Goal: Task Accomplishment & Management: Manage account settings

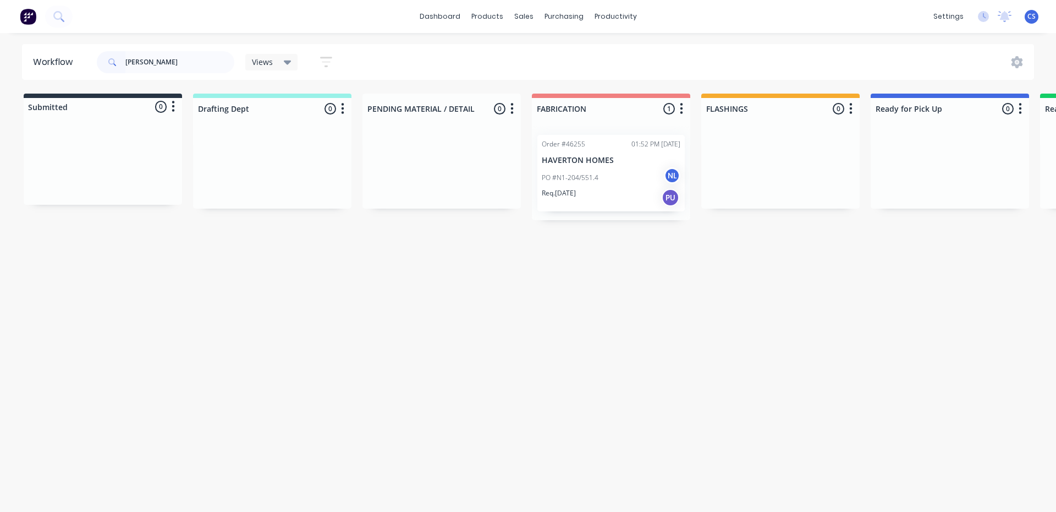
type input "[PERSON_NAME]"
click at [568, 163] on p "HAVERTON HOMES" at bounding box center [611, 160] width 139 height 9
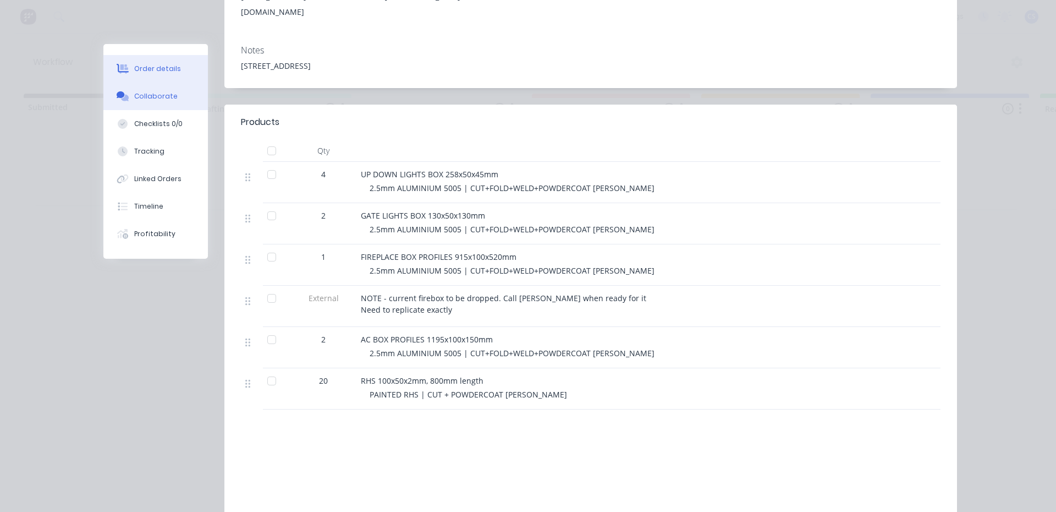
scroll to position [220, 0]
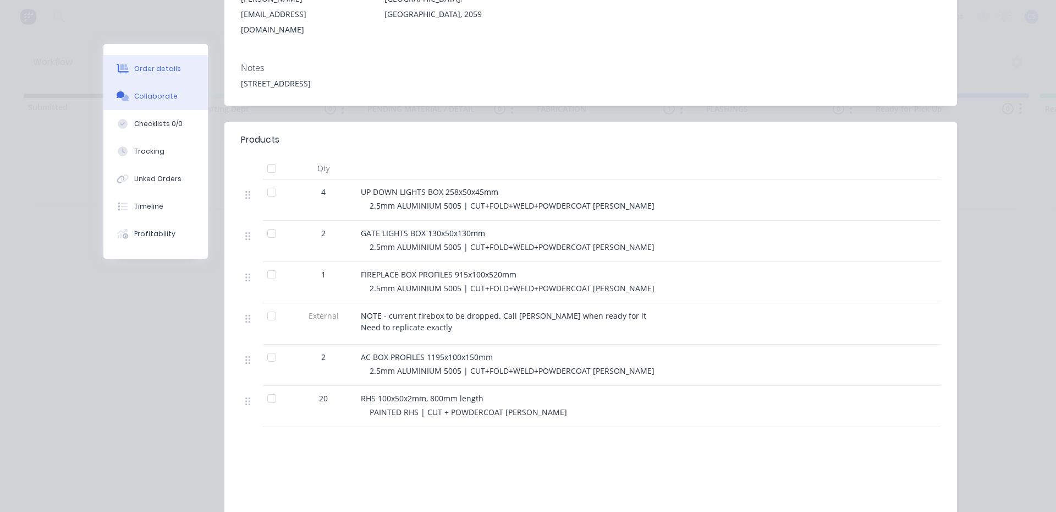
click at [156, 105] on button "Collaborate" at bounding box center [155, 97] width 105 height 28
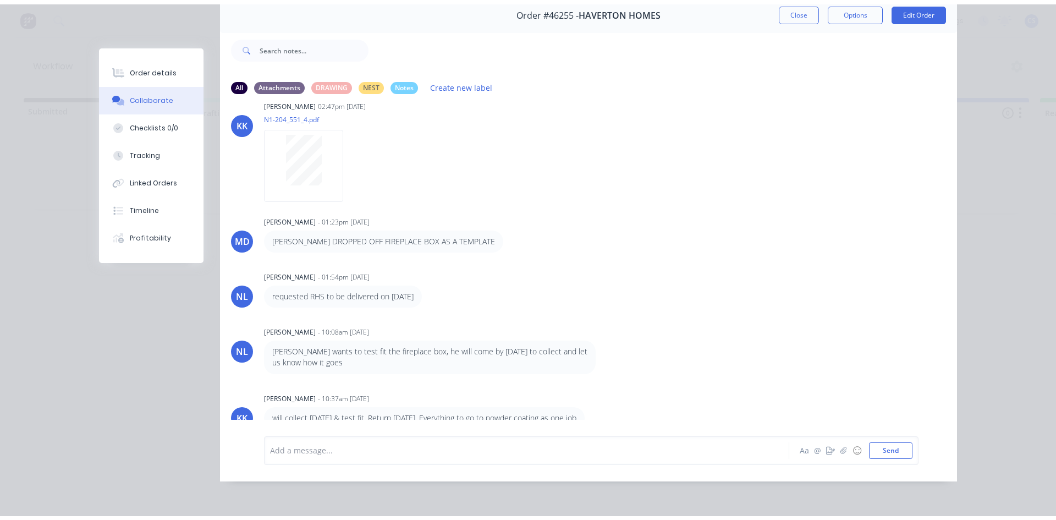
scroll to position [34, 0]
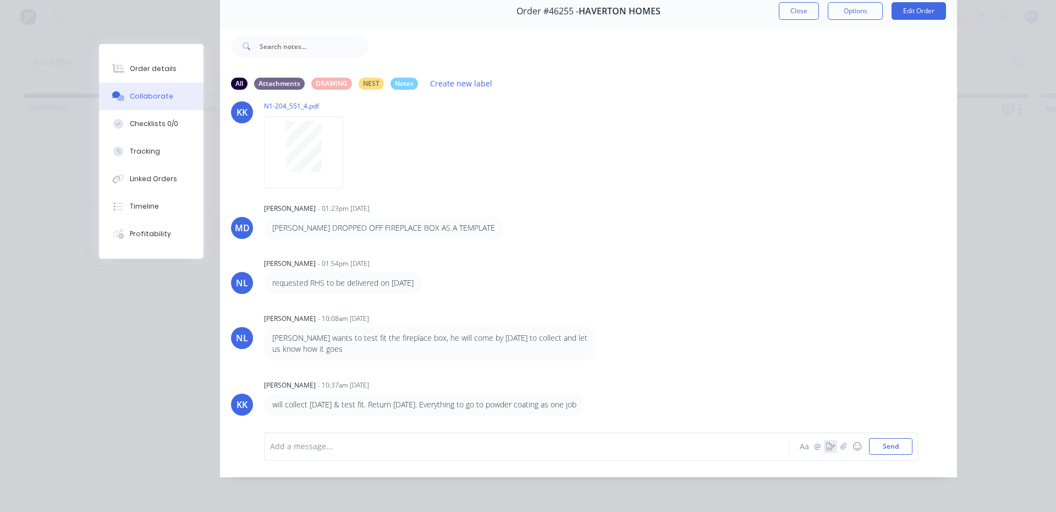
click at [830, 443] on icon "button" at bounding box center [830, 446] width 9 height 8
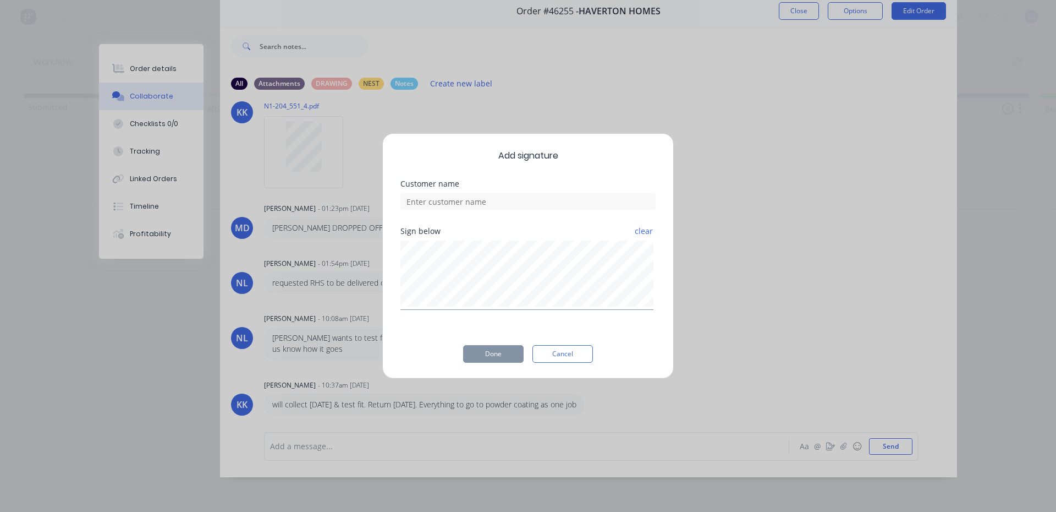
scroll to position [50, 0]
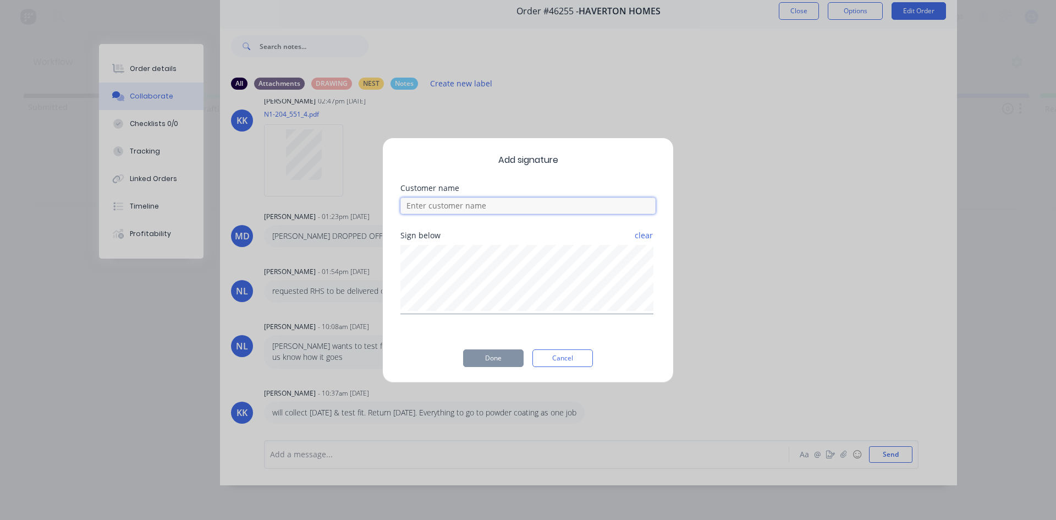
click at [497, 201] on input at bounding box center [528, 206] width 255 height 17
type input "[PERSON_NAME] TAKING FIREPLACE SURROUND TO CHECK"
click at [498, 356] on button "Done" at bounding box center [493, 358] width 61 height 18
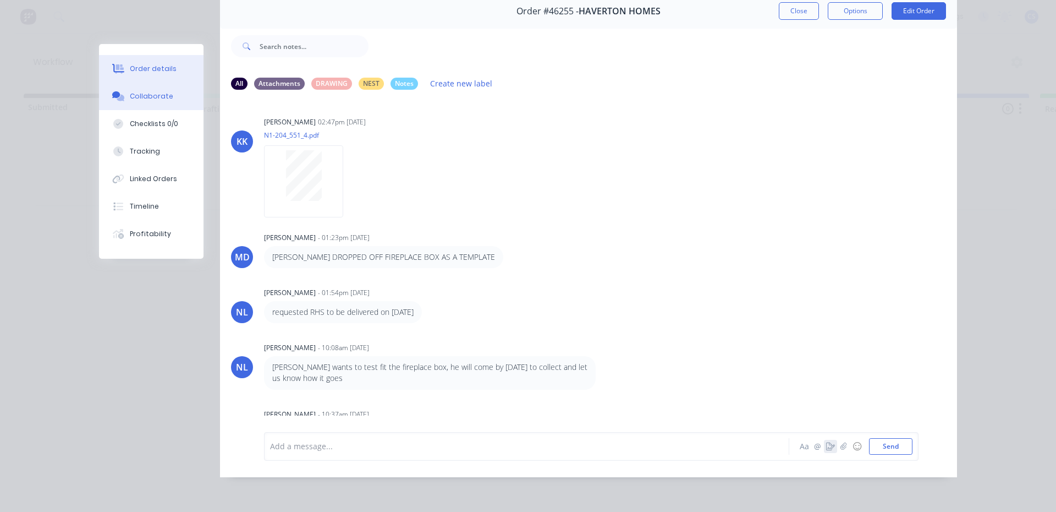
scroll to position [0, 0]
click at [153, 57] on button "Order details" at bounding box center [151, 69] width 105 height 28
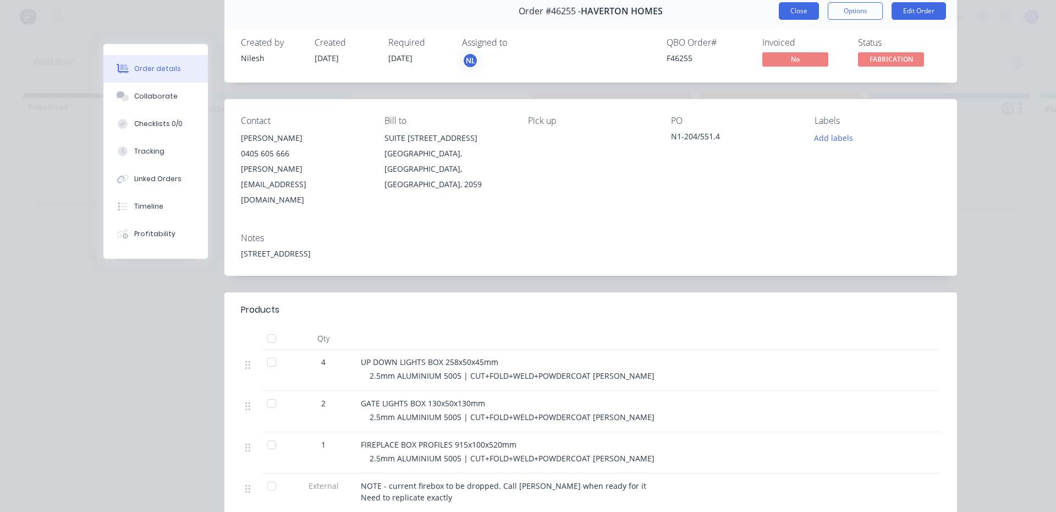
click at [799, 5] on button "Close" at bounding box center [799, 11] width 40 height 18
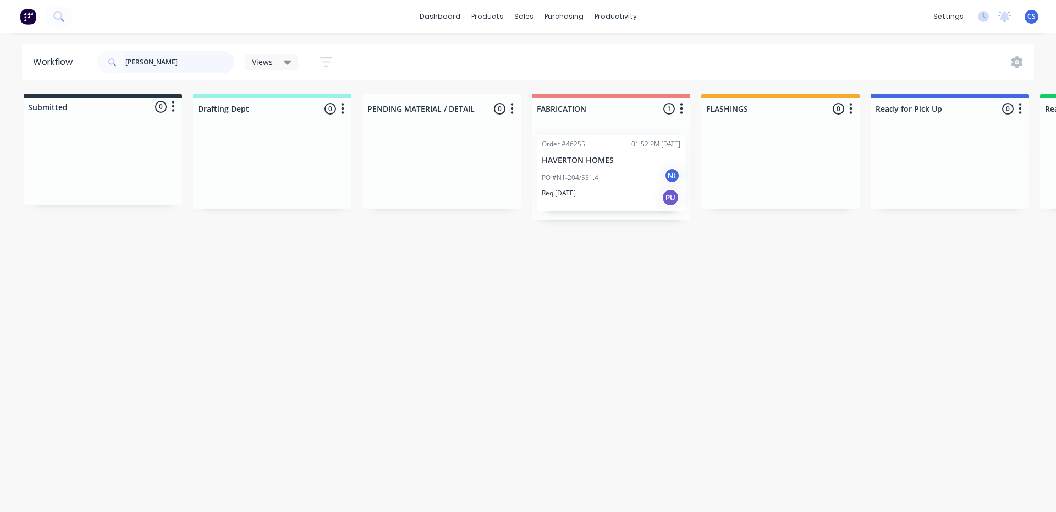
drag, startPoint x: 168, startPoint y: 57, endPoint x: 0, endPoint y: 47, distance: 168.1
click at [0, 47] on div "Workflow [PERSON_NAME] Views Save new view None (Default) edit Nilesh edit Prod…" at bounding box center [528, 62] width 1056 height 36
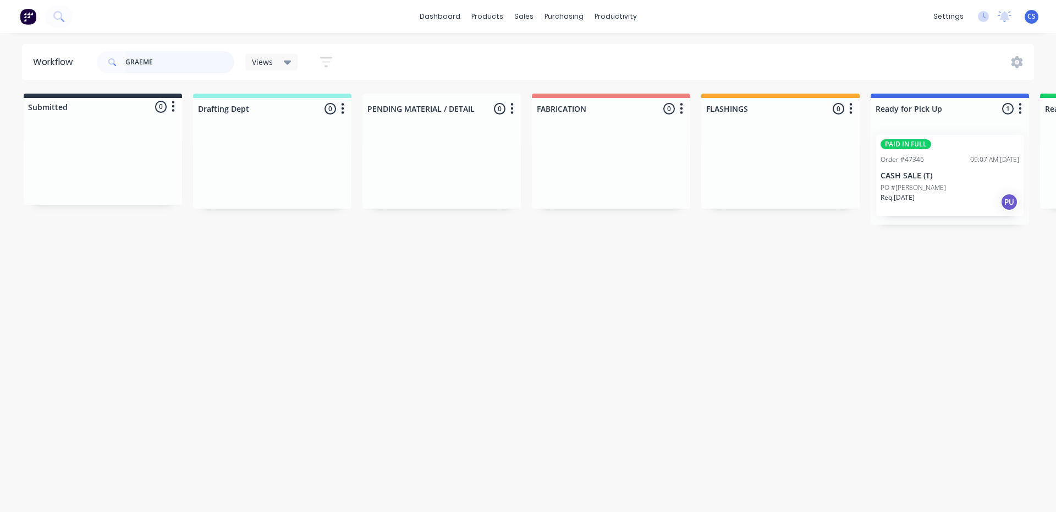
type input "GRAEME"
click at [942, 179] on p "CASH SALE (T)" at bounding box center [950, 175] width 139 height 9
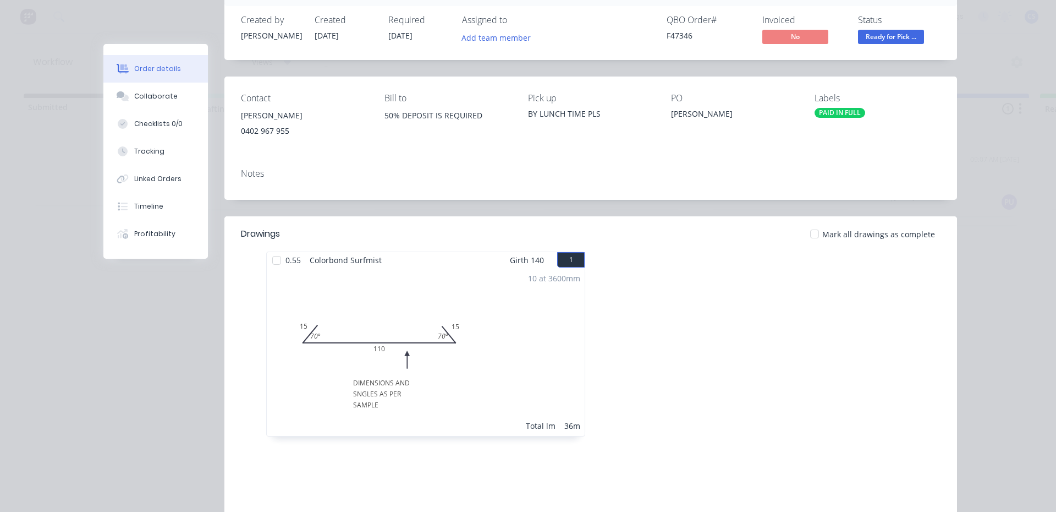
scroll to position [215, 0]
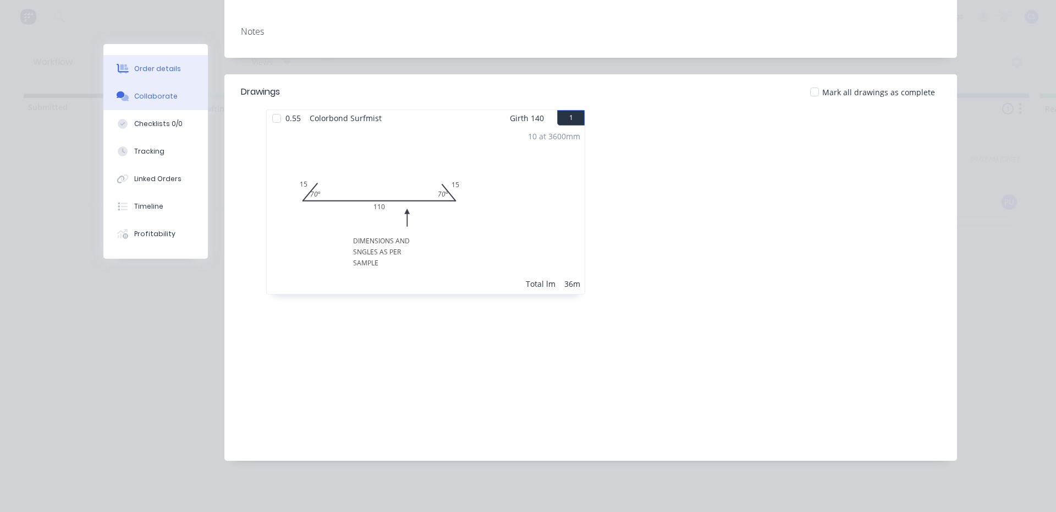
click at [152, 94] on div "Collaborate" at bounding box center [155, 96] width 43 height 10
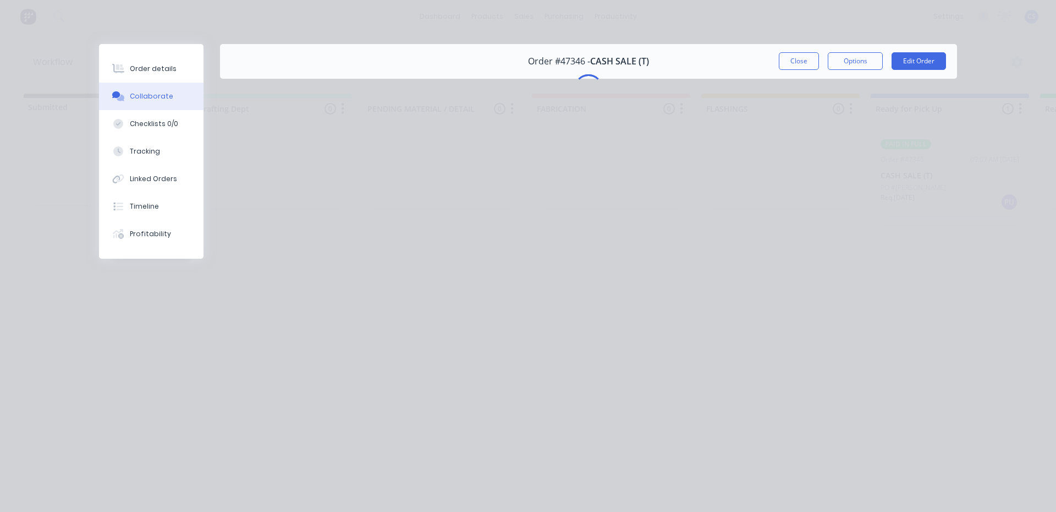
scroll to position [0, 0]
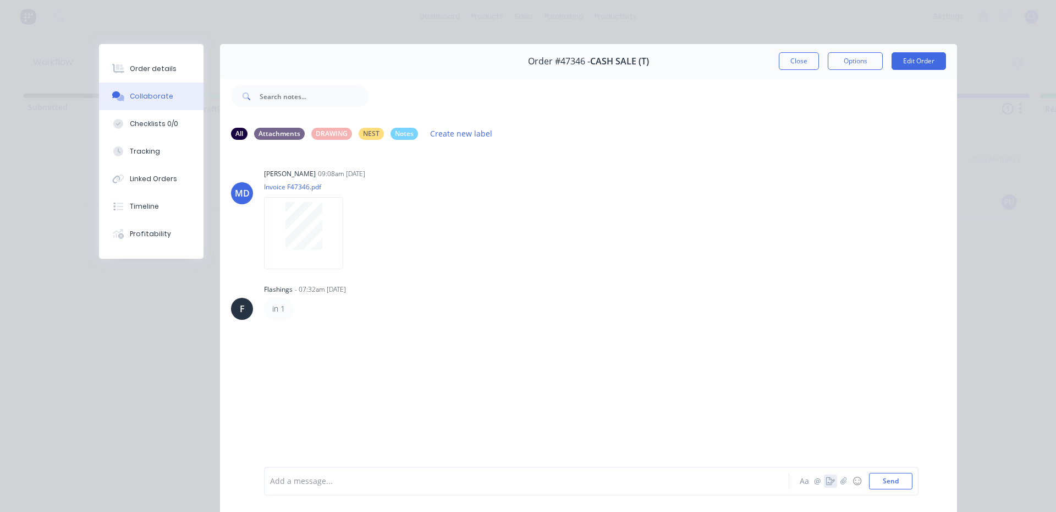
click at [826, 483] on icon "button" at bounding box center [830, 481] width 9 height 8
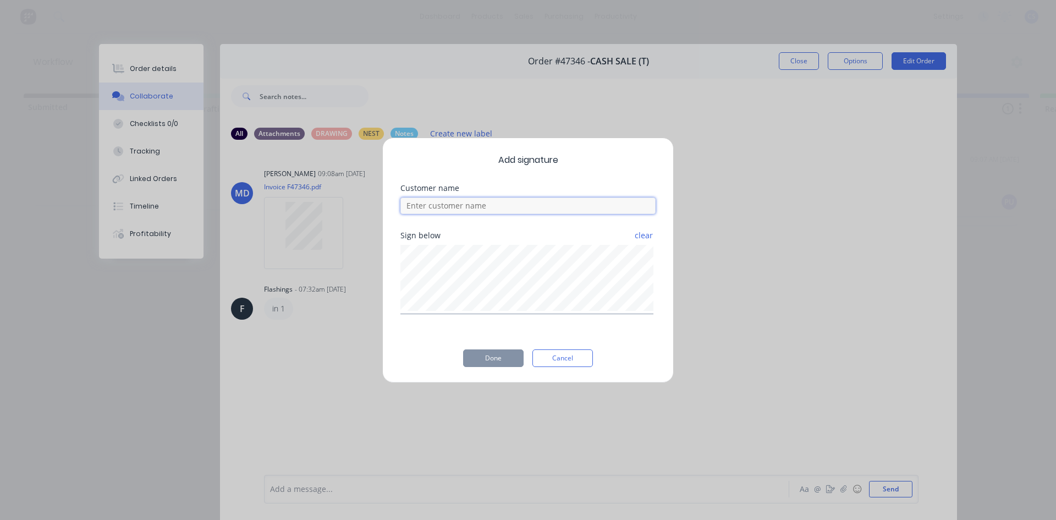
click at [493, 206] on input at bounding box center [528, 206] width 255 height 17
type input "GRAEME"
click at [474, 361] on button "Done" at bounding box center [493, 358] width 61 height 18
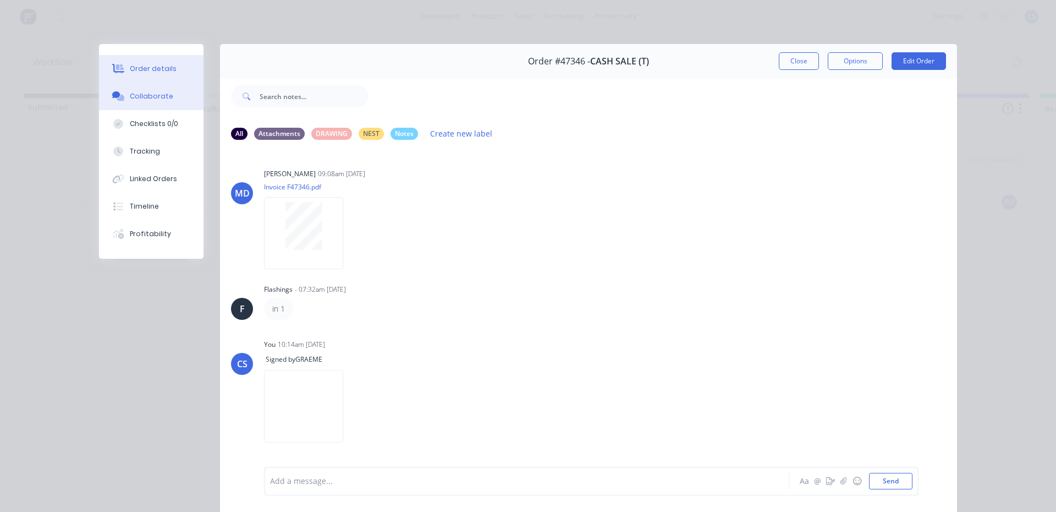
click at [152, 70] on div "Order details" at bounding box center [153, 69] width 47 height 10
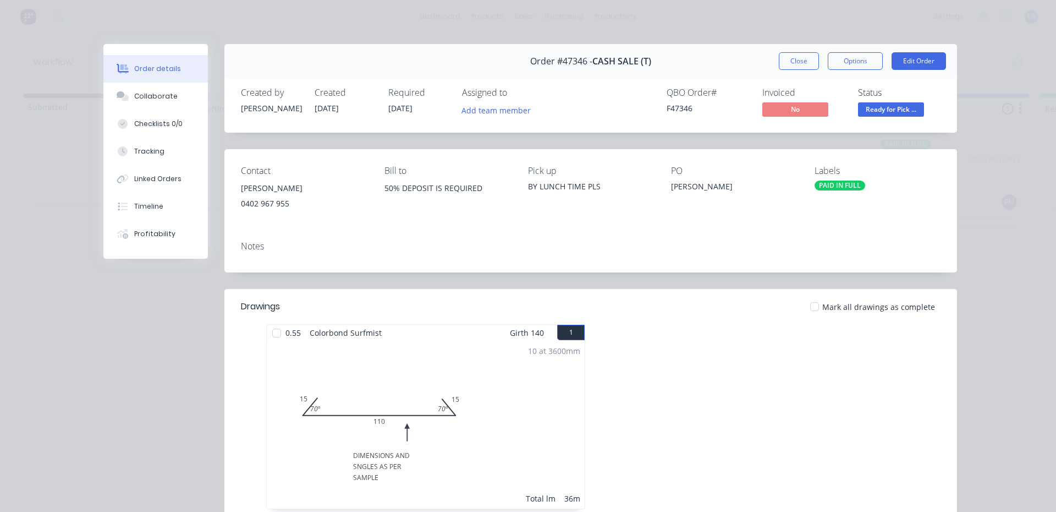
click at [896, 108] on span "Ready for Pick ..." at bounding box center [891, 109] width 66 height 14
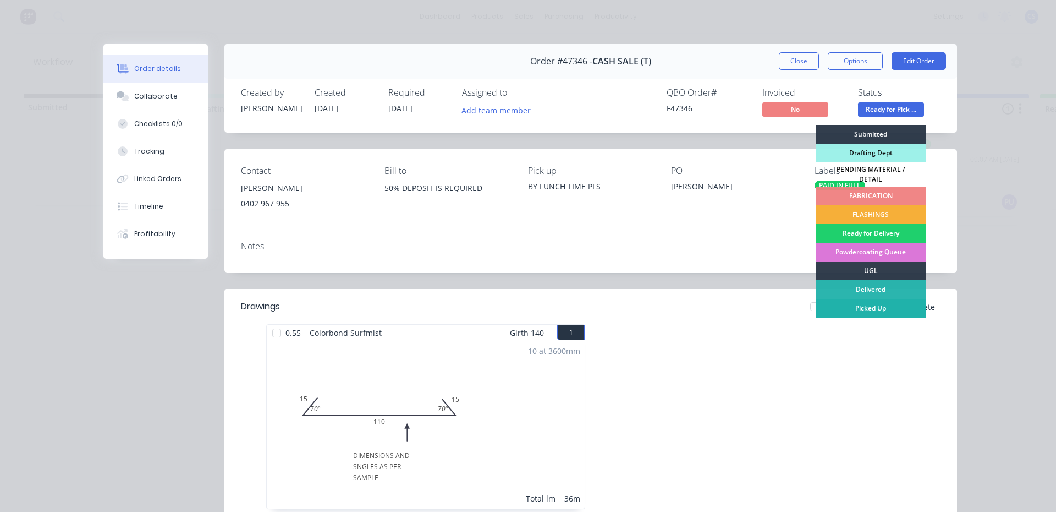
click at [835, 304] on div "Picked Up" at bounding box center [871, 308] width 110 height 19
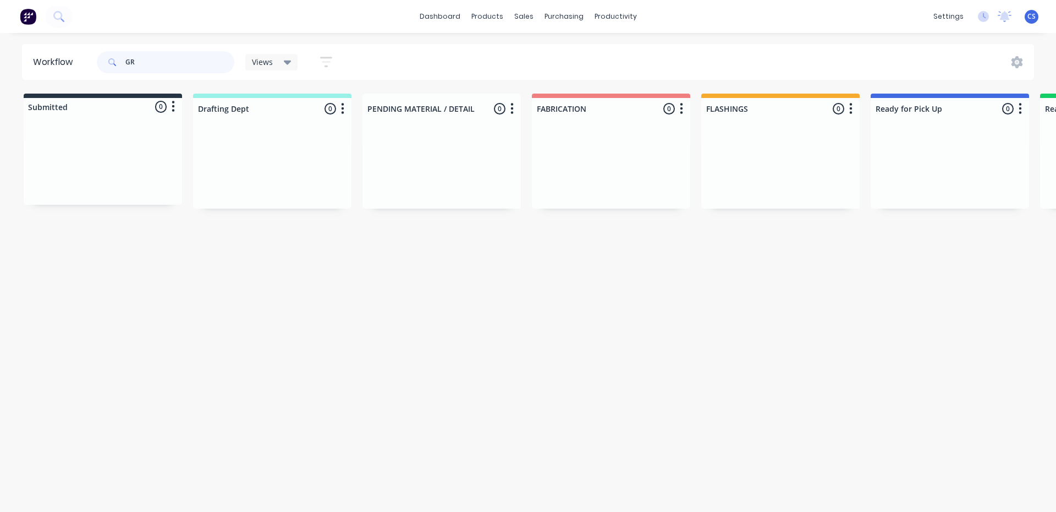
type input "G"
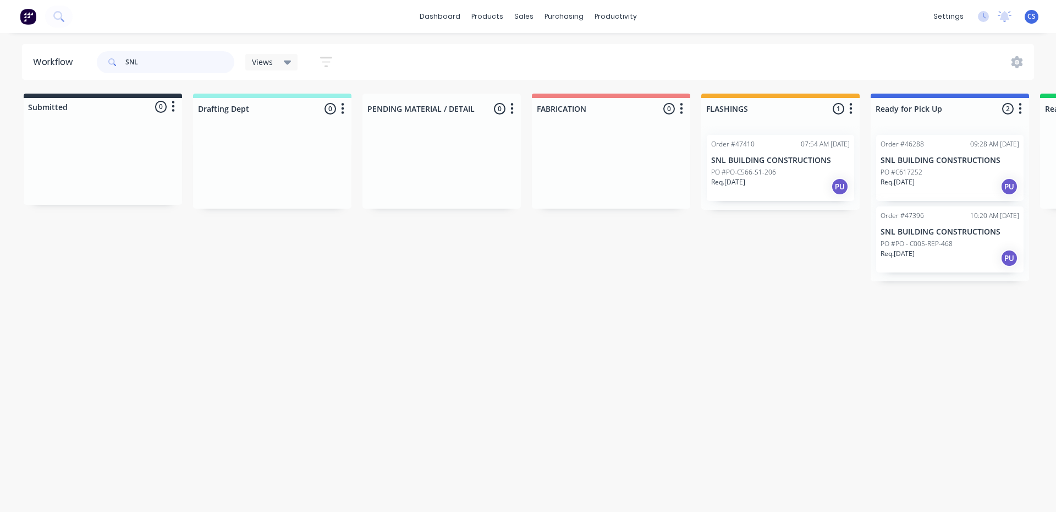
type input "SNL"
click at [955, 255] on div "Req. [DATE] PU" at bounding box center [950, 258] width 139 height 19
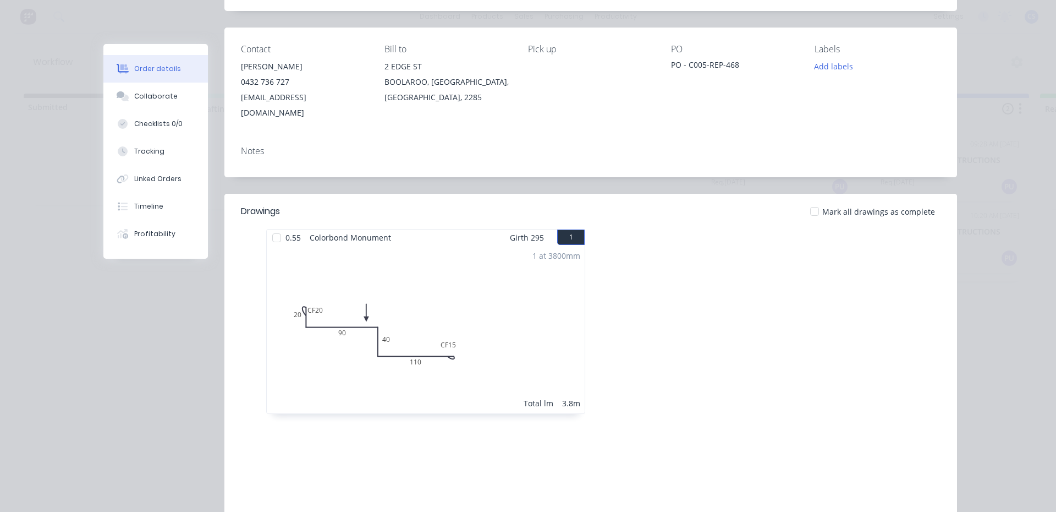
scroll to position [110, 0]
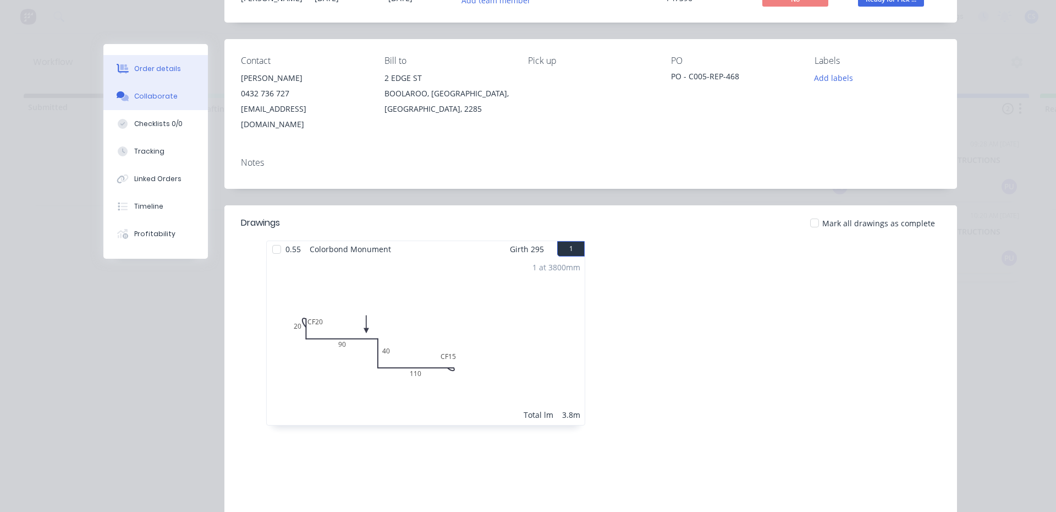
click at [152, 90] on button "Collaborate" at bounding box center [155, 97] width 105 height 28
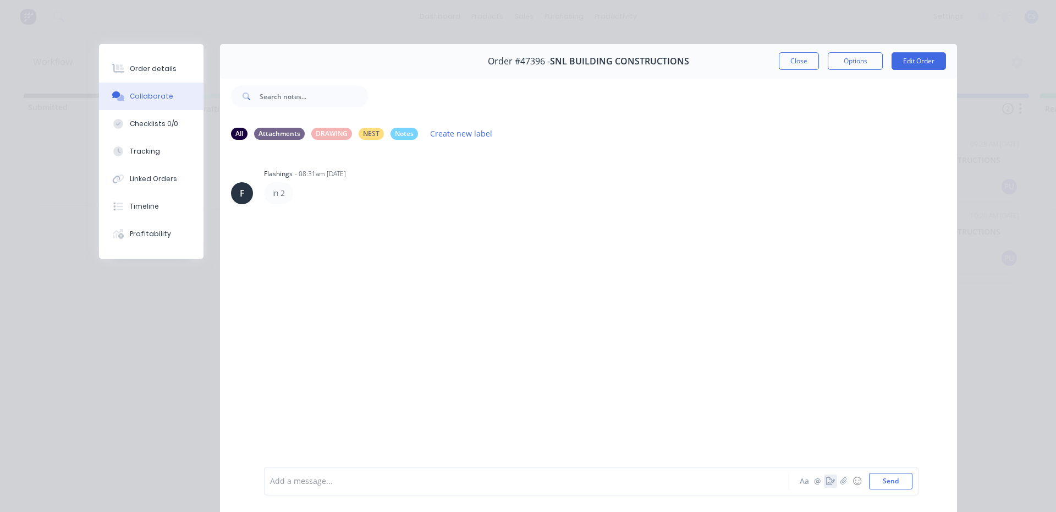
click at [827, 475] on button "button" at bounding box center [830, 480] width 13 height 13
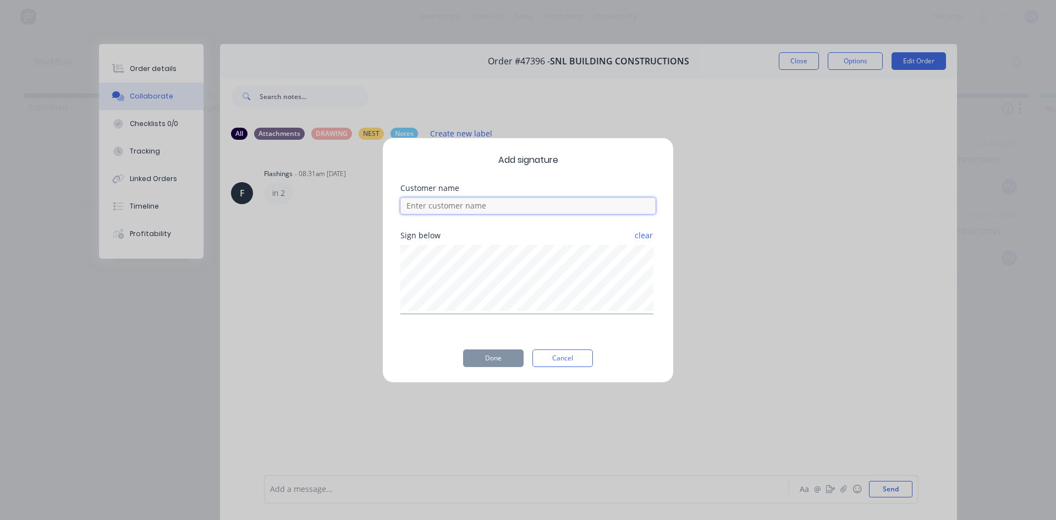
click at [487, 204] on input at bounding box center [528, 206] width 255 height 17
type input "[PERSON_NAME]"
click at [506, 362] on button "Done" at bounding box center [493, 358] width 61 height 18
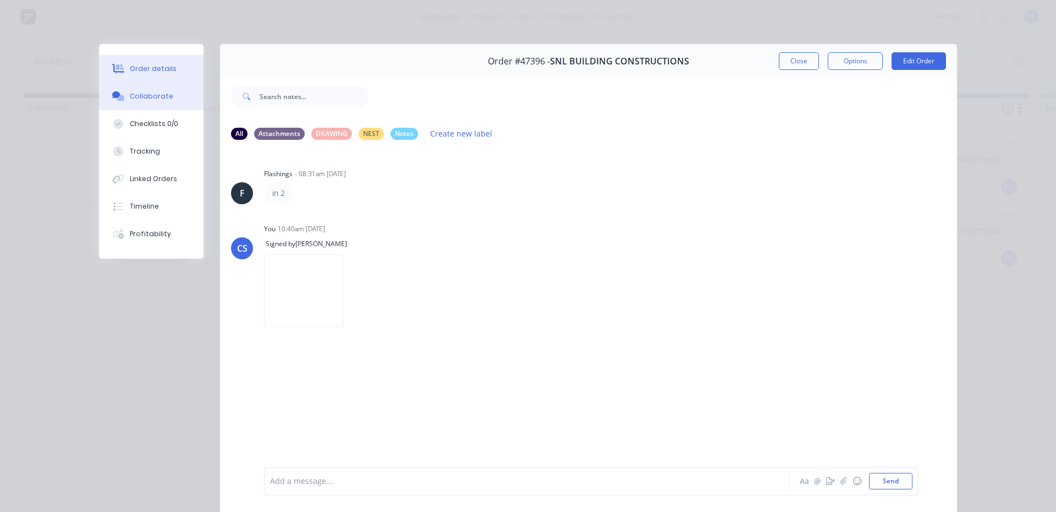
click at [133, 67] on div "Order details" at bounding box center [153, 69] width 47 height 10
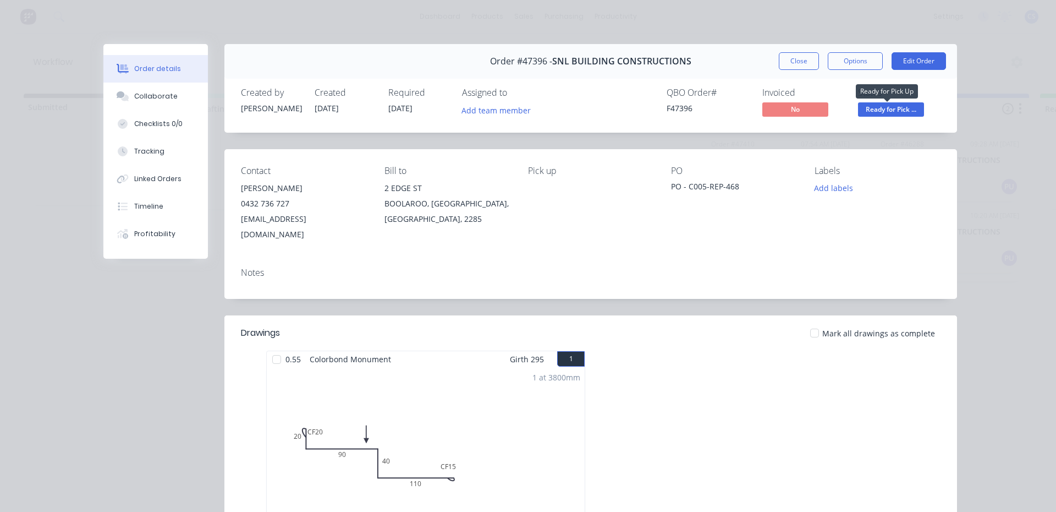
click at [893, 116] on span "Ready for Pick ..." at bounding box center [891, 109] width 66 height 14
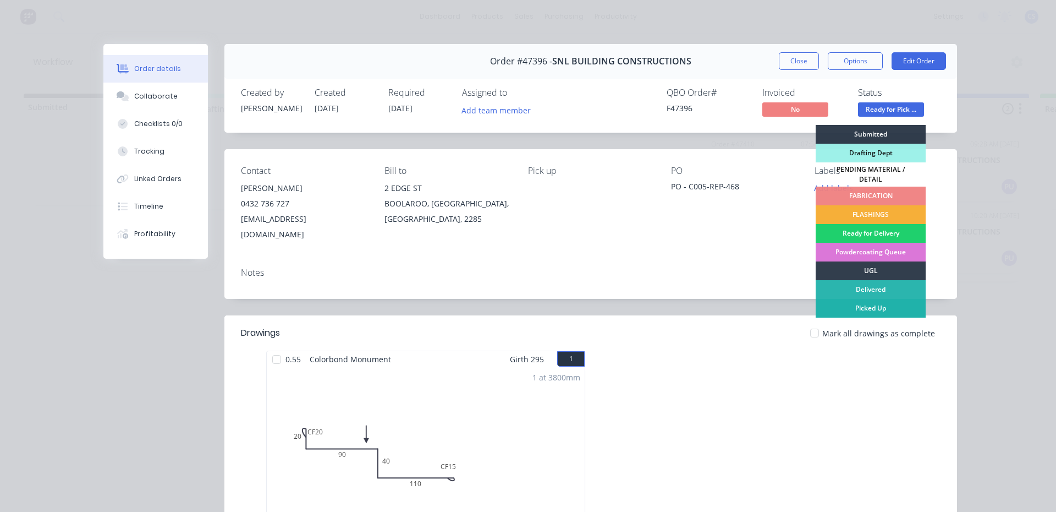
click at [875, 303] on div "Picked Up" at bounding box center [871, 308] width 110 height 19
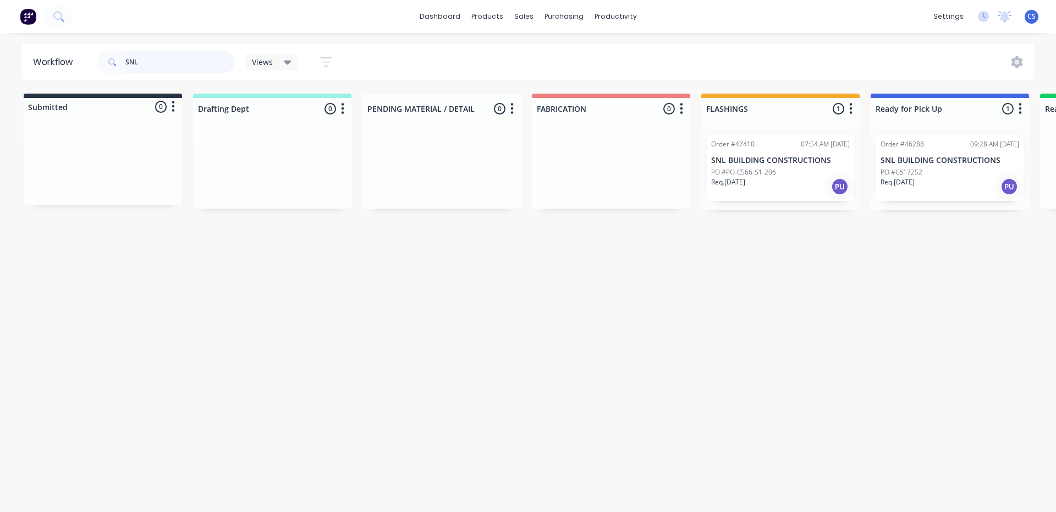
drag, startPoint x: 171, startPoint y: 72, endPoint x: 91, endPoint y: 41, distance: 85.7
click at [91, 41] on div "dashboard products sales purchasing productivity dashboard products Product Cat…" at bounding box center [528, 223] width 1056 height 446
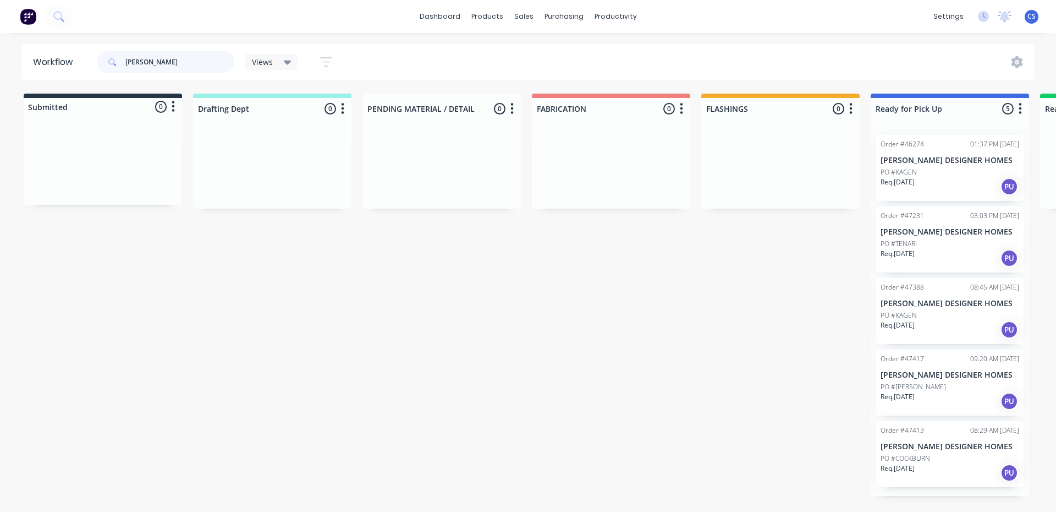
type input "[PERSON_NAME]"
click at [915, 469] on p "Req. [DATE]" at bounding box center [898, 468] width 34 height 10
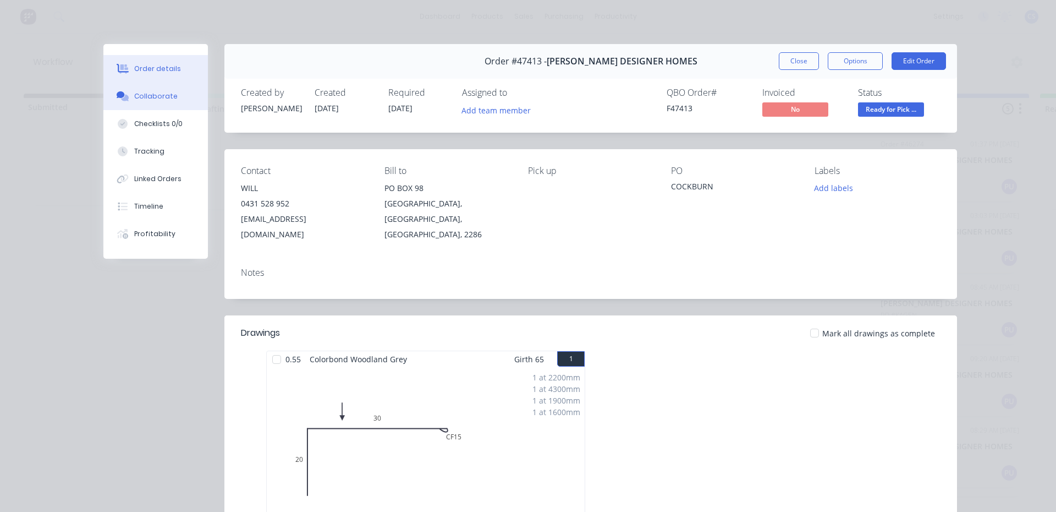
click at [140, 98] on div "Collaborate" at bounding box center [155, 96] width 43 height 10
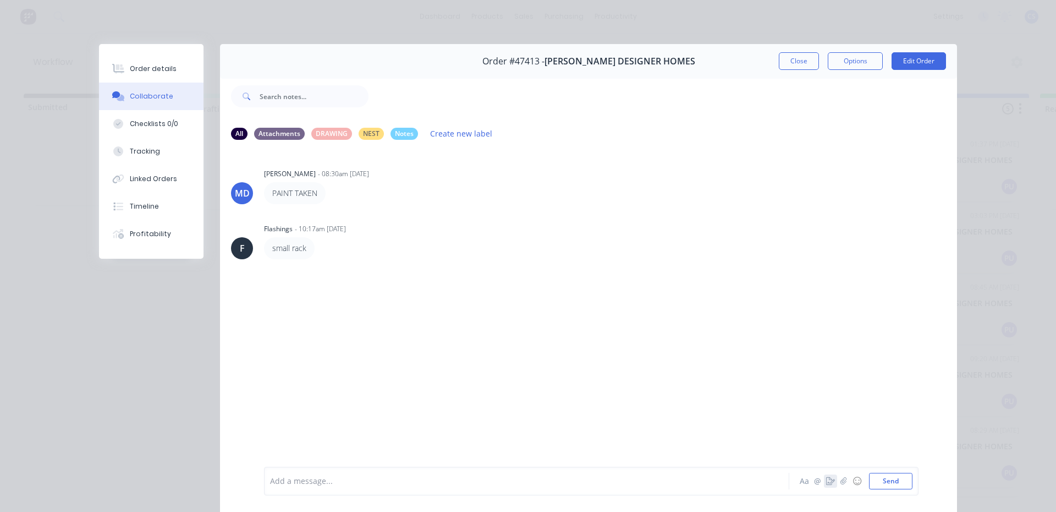
click at [830, 478] on icon "button" at bounding box center [830, 481] width 9 height 8
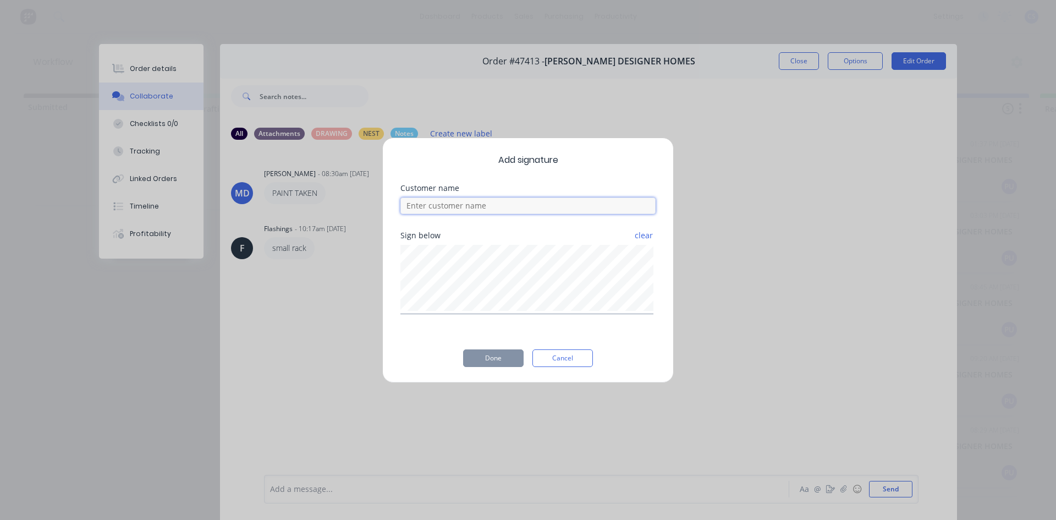
click at [573, 213] on input at bounding box center [528, 206] width 255 height 17
type input "WILL"
click at [493, 356] on button "Done" at bounding box center [493, 358] width 61 height 18
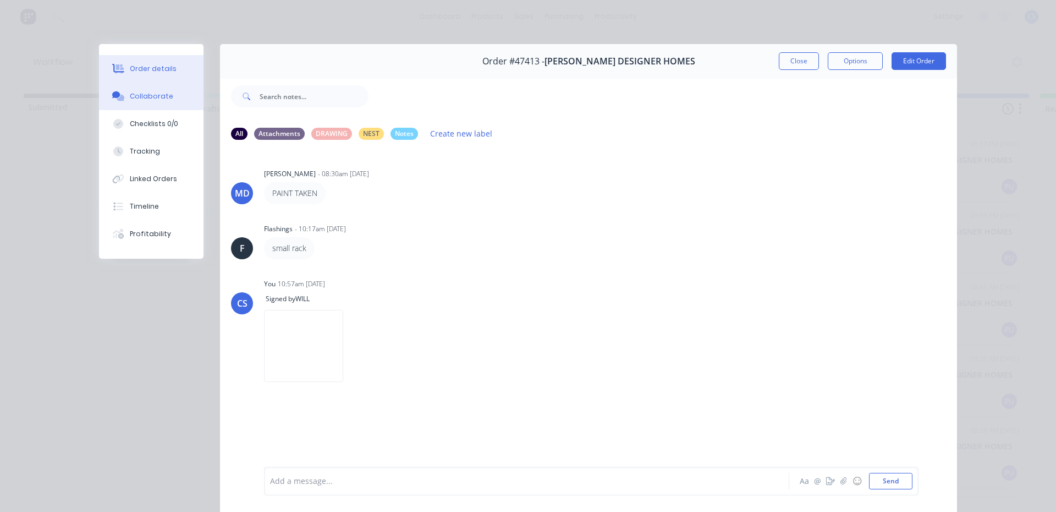
click at [112, 70] on icon at bounding box center [118, 69] width 13 height 10
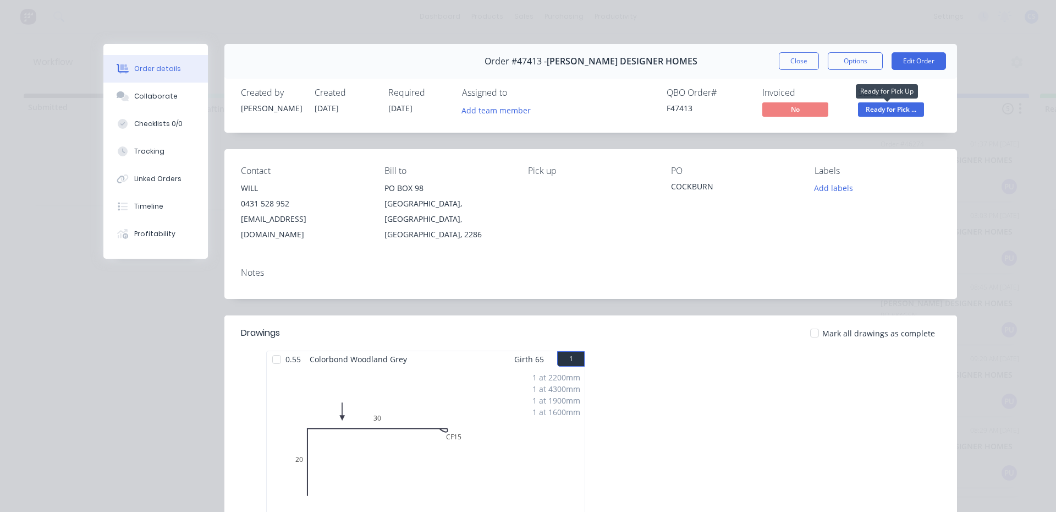
click at [884, 115] on span "Ready for Pick ..." at bounding box center [891, 109] width 66 height 14
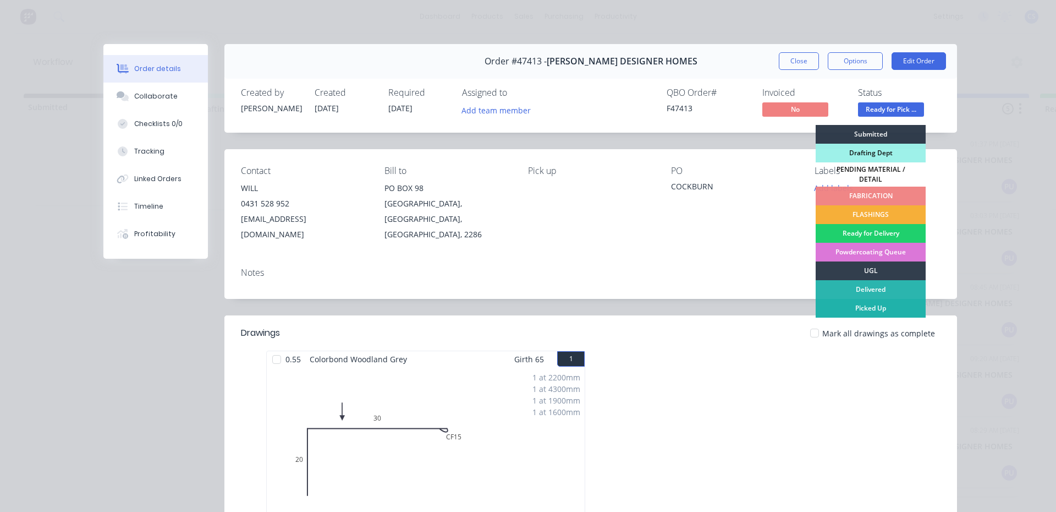
click at [891, 302] on div "Picked Up" at bounding box center [871, 308] width 110 height 19
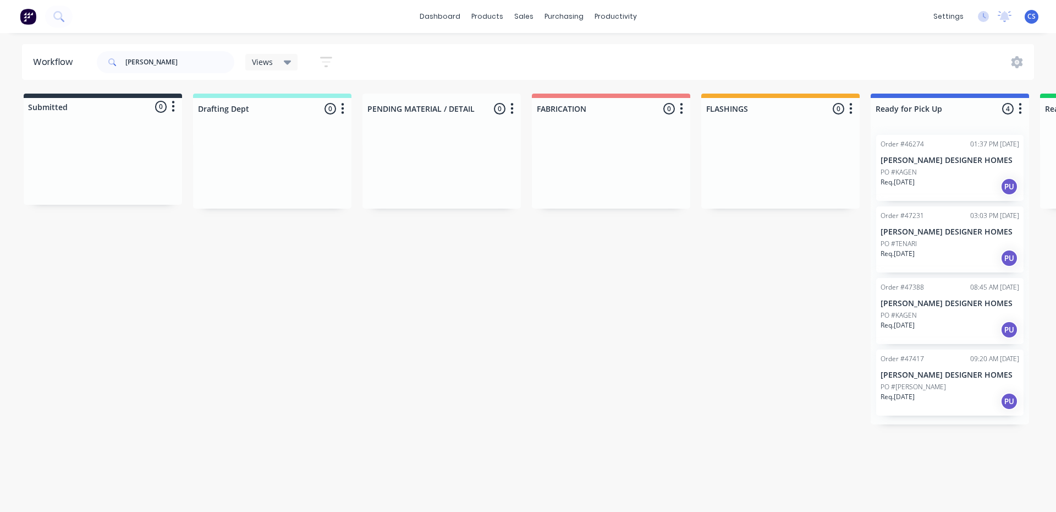
click at [895, 314] on p "PO #KAGEN" at bounding box center [899, 315] width 36 height 10
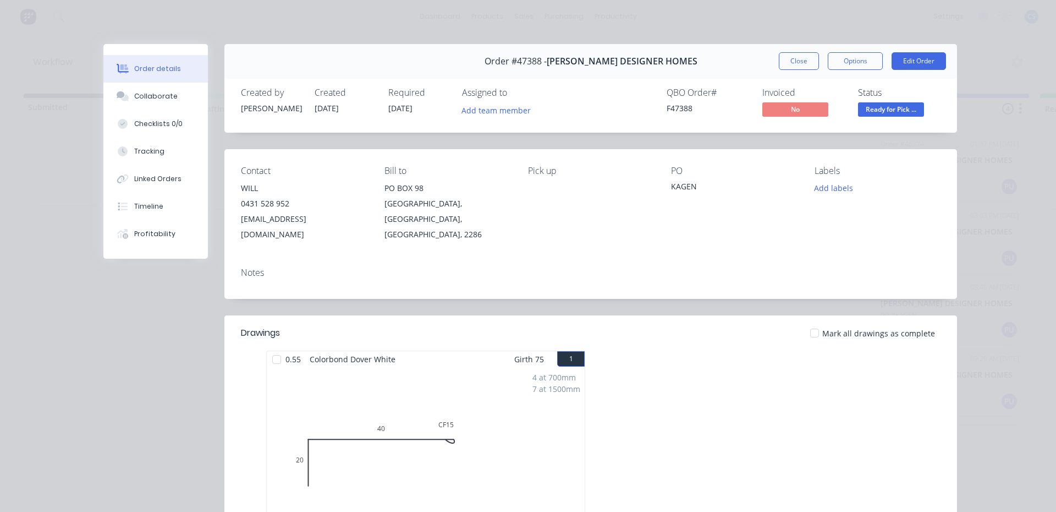
click at [880, 112] on span "Ready for Pick ..." at bounding box center [891, 109] width 66 height 14
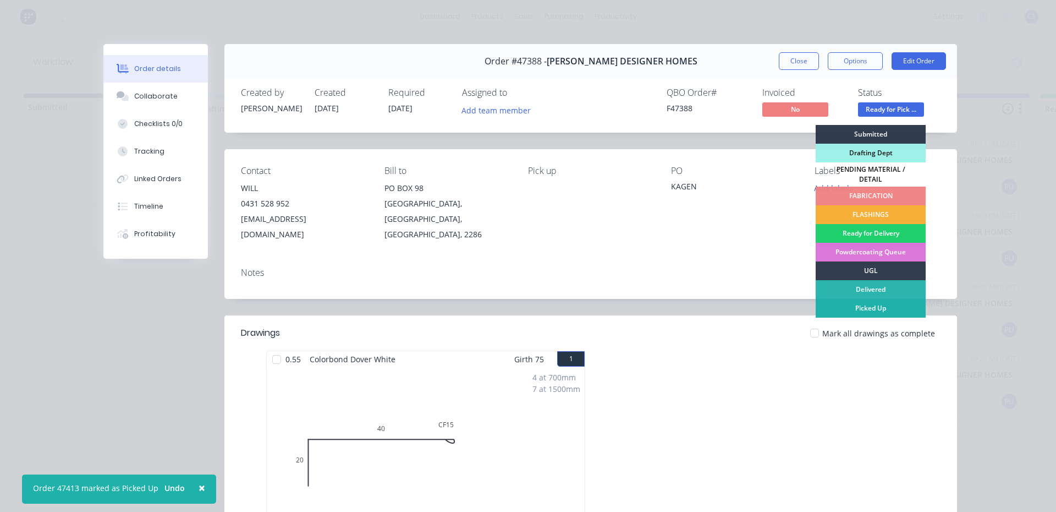
click at [850, 300] on div "Picked Up" at bounding box center [871, 308] width 110 height 19
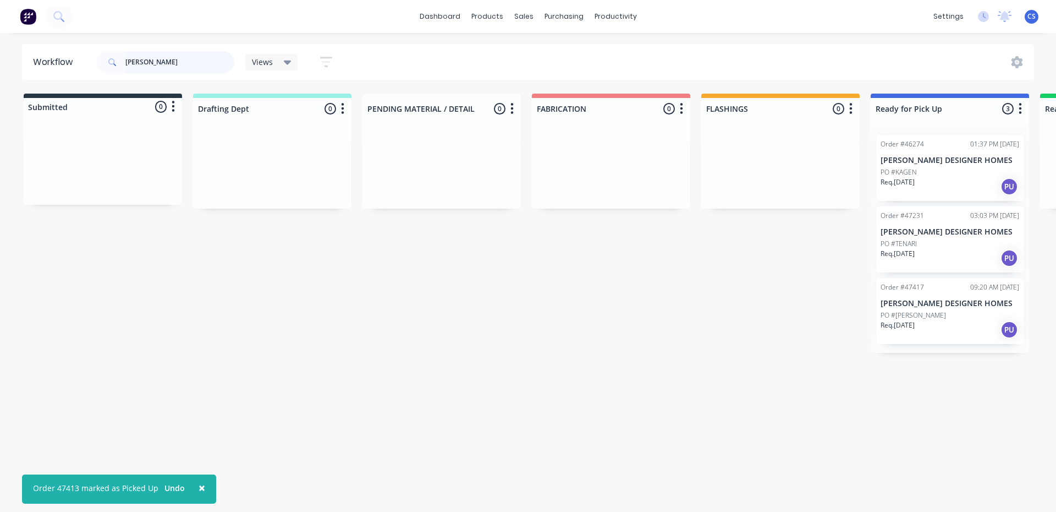
drag, startPoint x: 183, startPoint y: 57, endPoint x: 129, endPoint y: 51, distance: 54.3
click at [129, 51] on input "[PERSON_NAME]" at bounding box center [179, 62] width 109 height 22
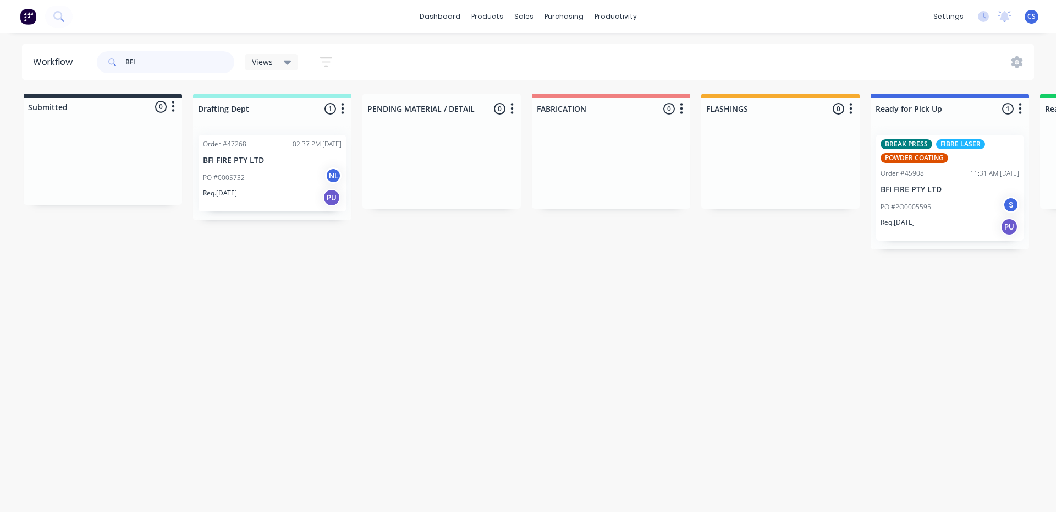
type input "BFI"
click at [915, 195] on div "BREAK PRESS FIBRE LASER POWDER COATING Order #45908 11:31 AM [DATE] BFI FIRE PT…" at bounding box center [949, 188] width 147 height 106
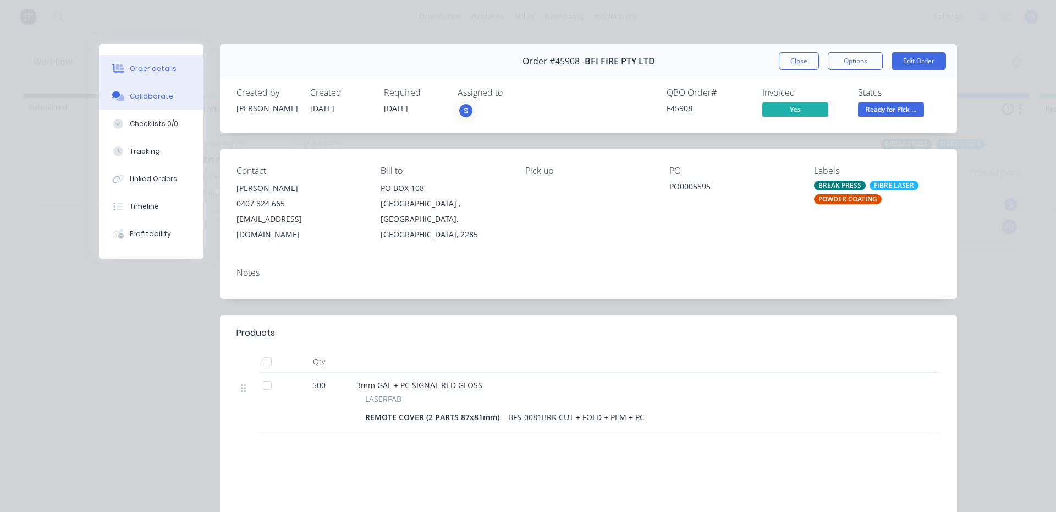
click at [169, 101] on button "Collaborate" at bounding box center [151, 97] width 105 height 28
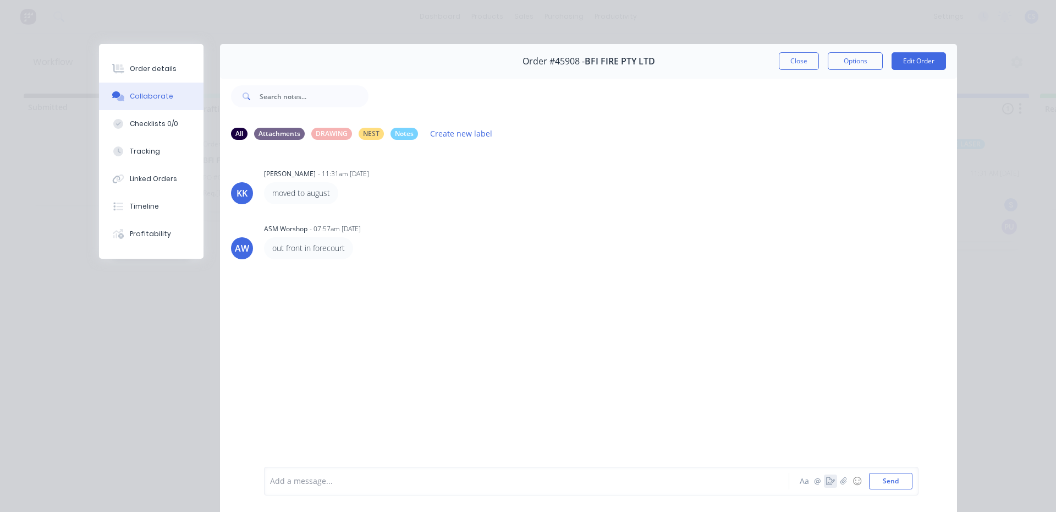
click at [827, 478] on icon "button" at bounding box center [830, 481] width 9 height 8
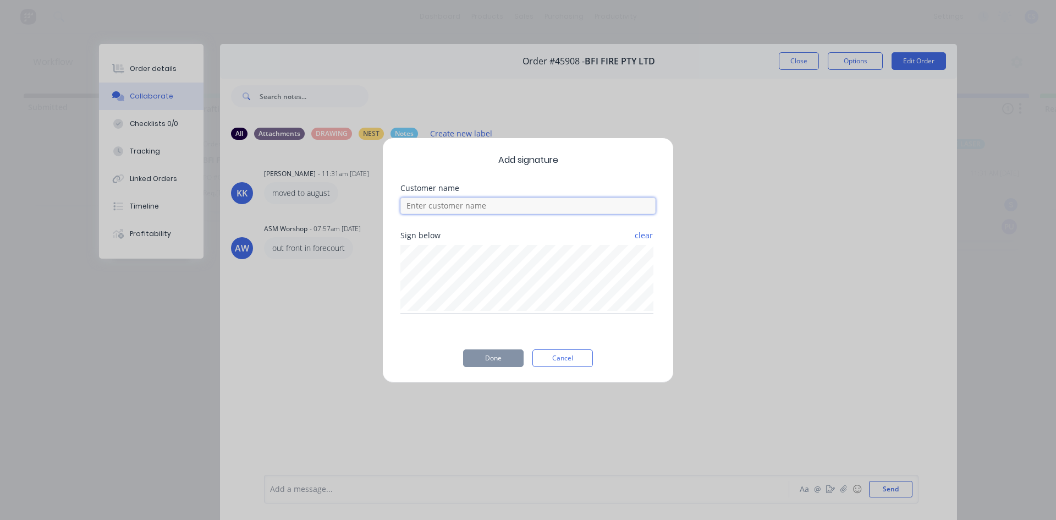
click at [492, 202] on input at bounding box center [528, 206] width 255 height 17
type input "MATT"
click at [504, 358] on button "Done" at bounding box center [493, 358] width 61 height 18
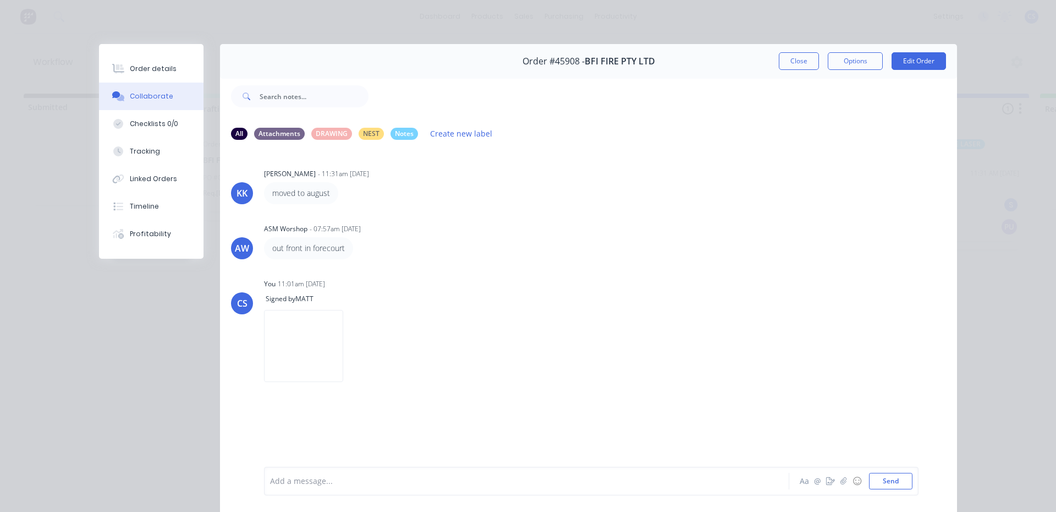
click at [148, 76] on button "Order details" at bounding box center [151, 69] width 105 height 28
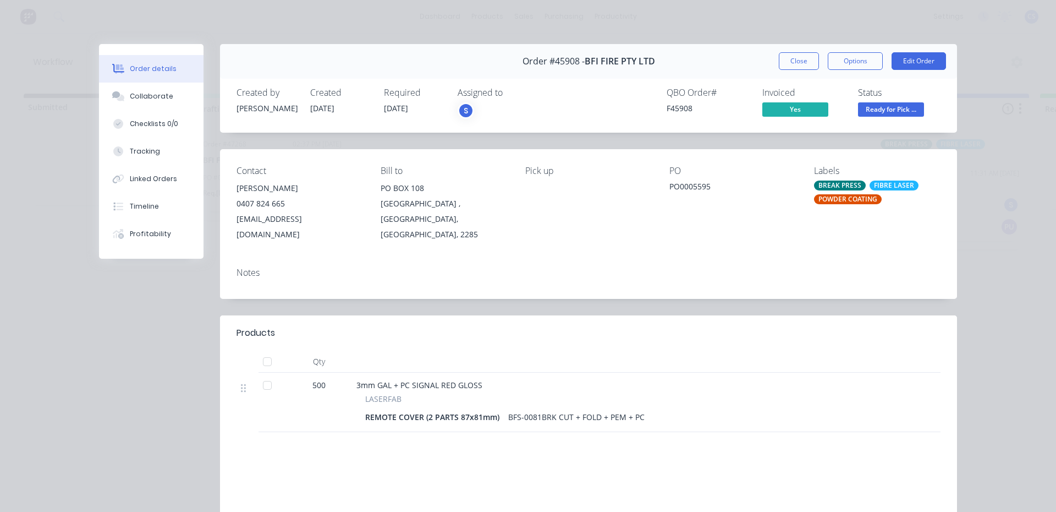
click at [886, 111] on span "Ready for Pick ..." at bounding box center [891, 109] width 66 height 14
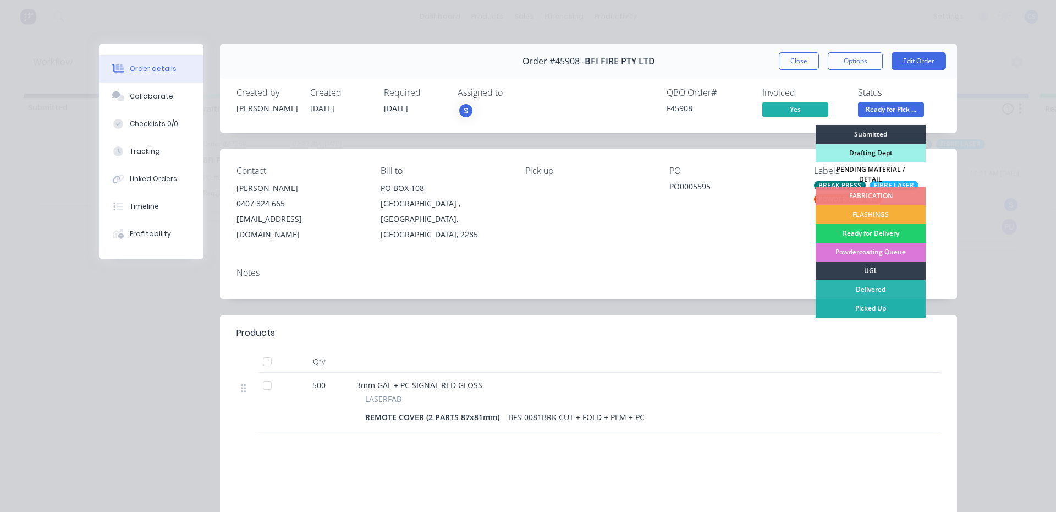
click at [870, 301] on div "Picked Up" at bounding box center [871, 308] width 110 height 19
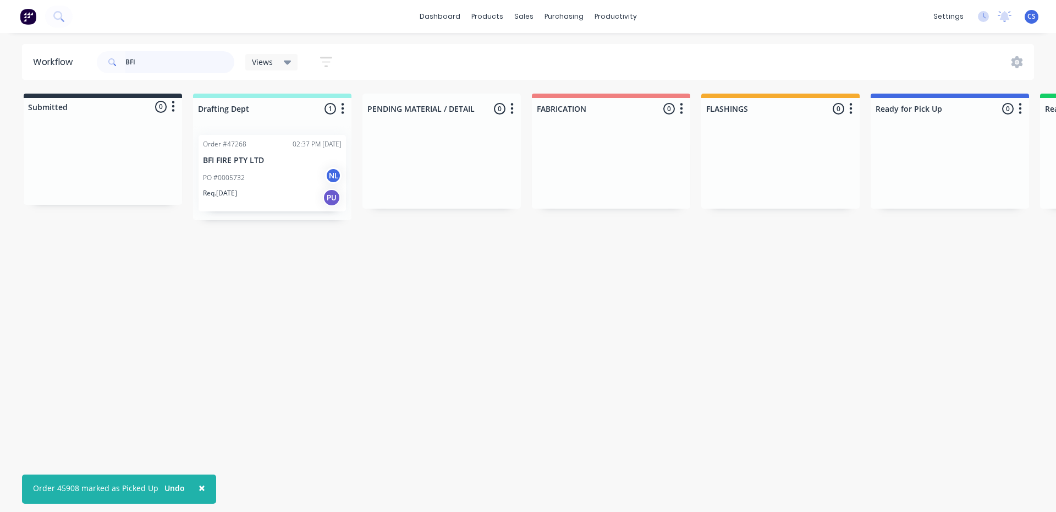
click at [149, 56] on input "BFI" at bounding box center [179, 62] width 109 height 22
type input "B"
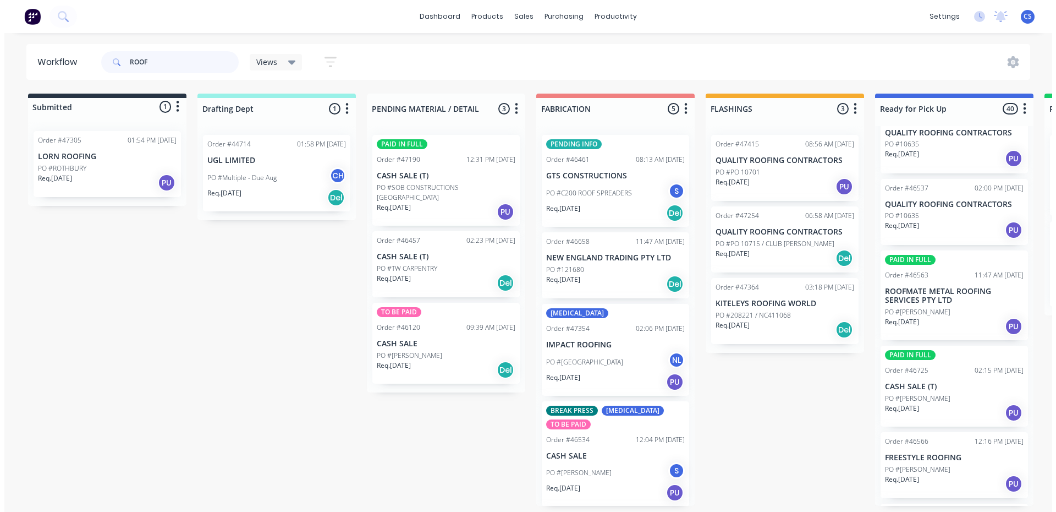
scroll to position [1595, 0]
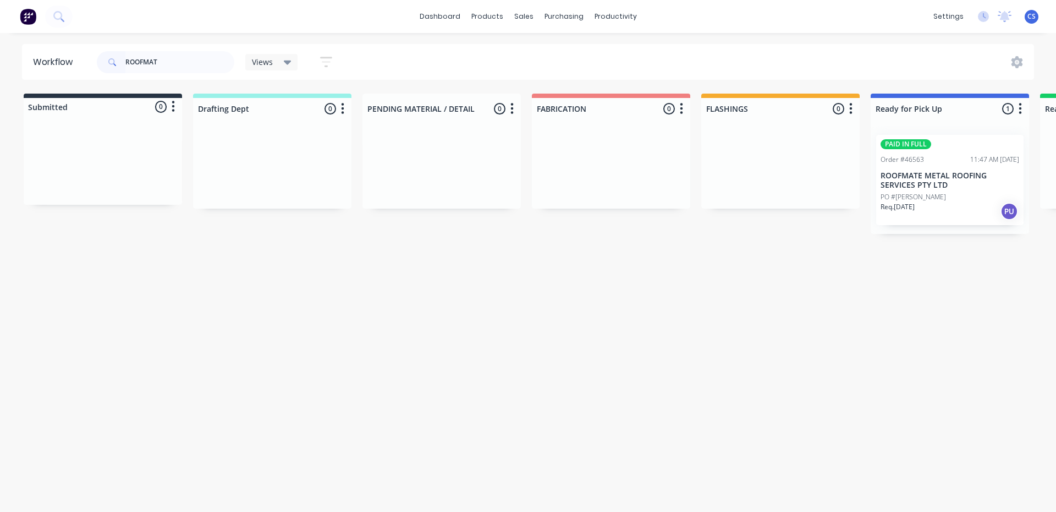
click at [931, 194] on p "PO #[PERSON_NAME]" at bounding box center [913, 197] width 65 height 10
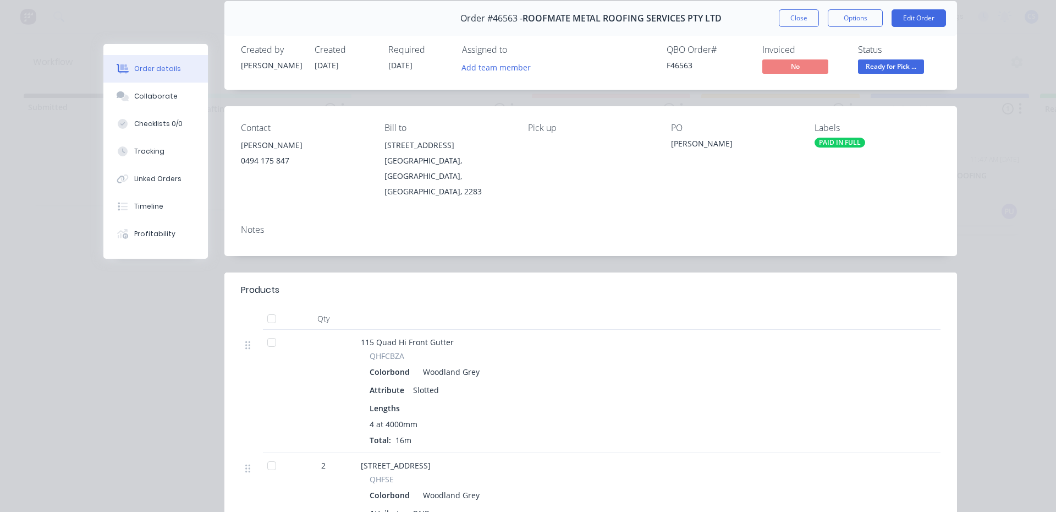
scroll to position [0, 0]
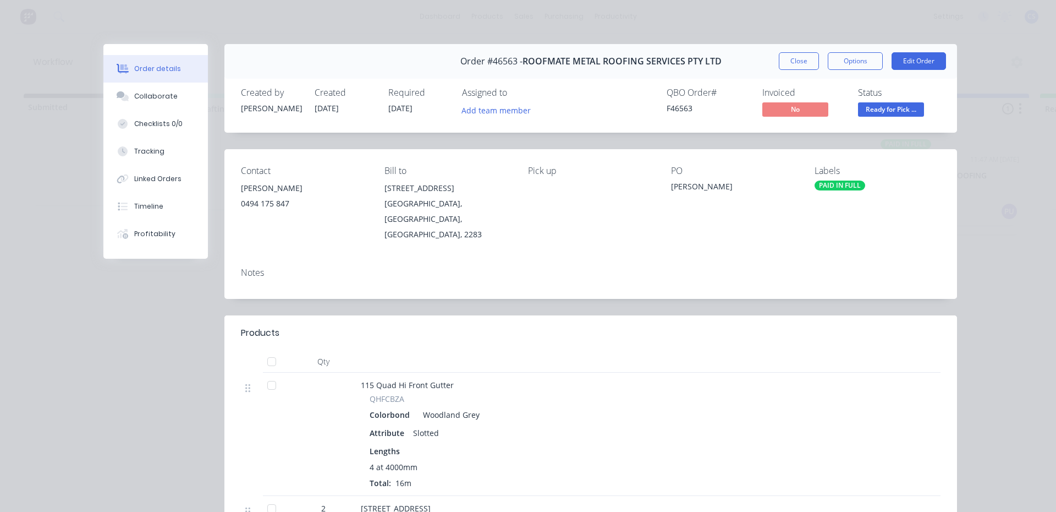
click at [889, 108] on span "Ready for Pick ..." at bounding box center [891, 109] width 66 height 14
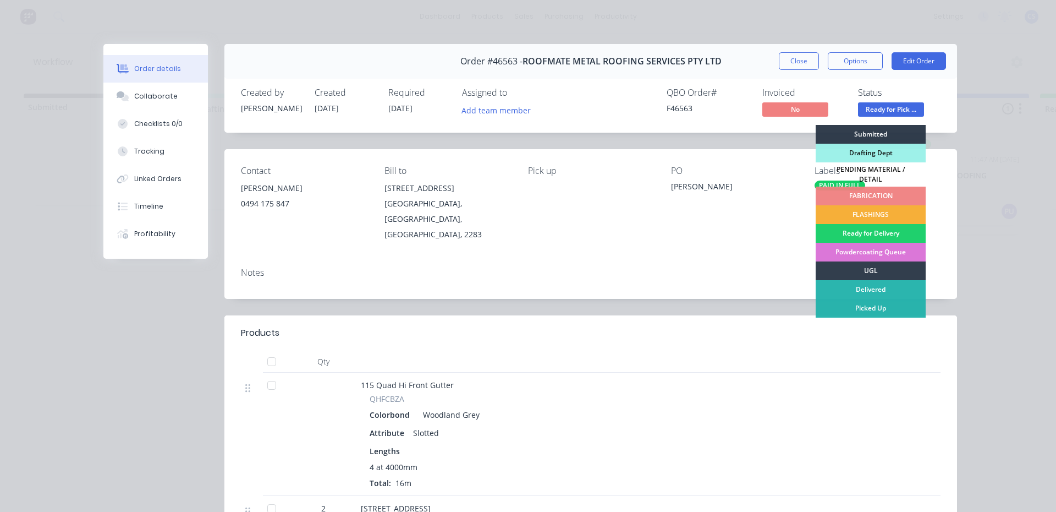
click at [850, 300] on div "Picked Up" at bounding box center [871, 308] width 110 height 19
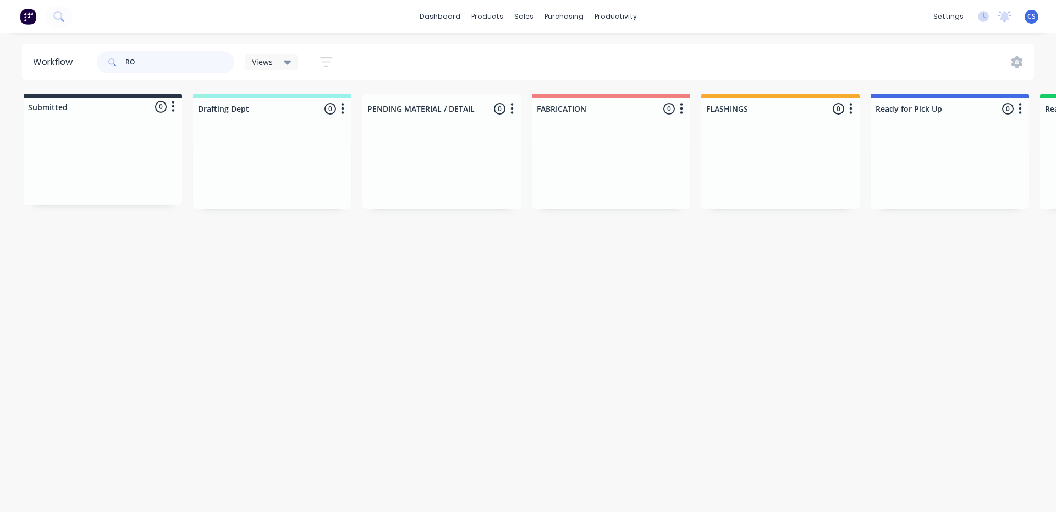
type input "R"
type input "SHORE"
click at [899, 173] on p "CASH SALE (T)" at bounding box center [950, 175] width 139 height 9
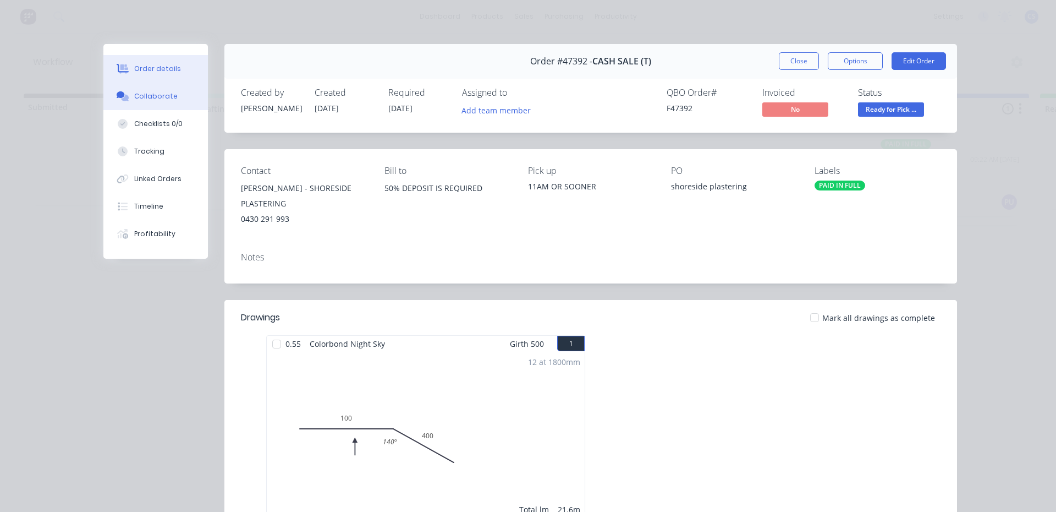
click at [169, 102] on button "Collaborate" at bounding box center [155, 97] width 105 height 28
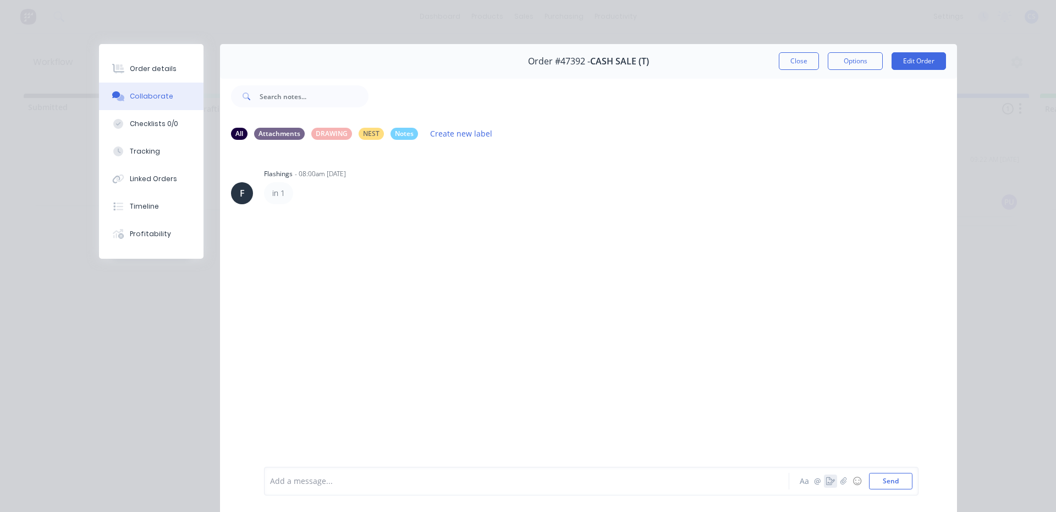
click at [826, 484] on icon "button" at bounding box center [830, 481] width 9 height 8
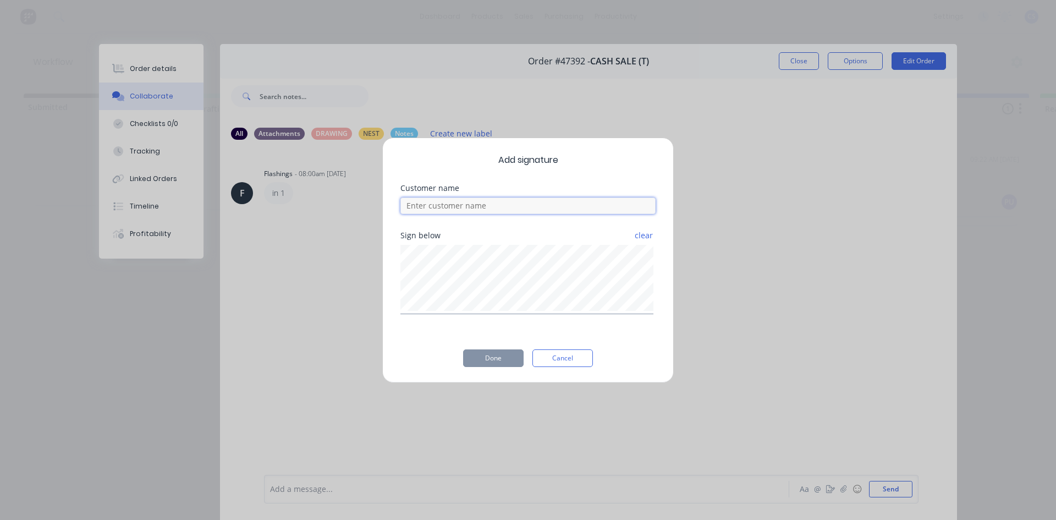
click at [431, 202] on input at bounding box center [528, 206] width 255 height 17
type input "[PERSON_NAME]"
click at [498, 357] on button "Done" at bounding box center [493, 358] width 61 height 18
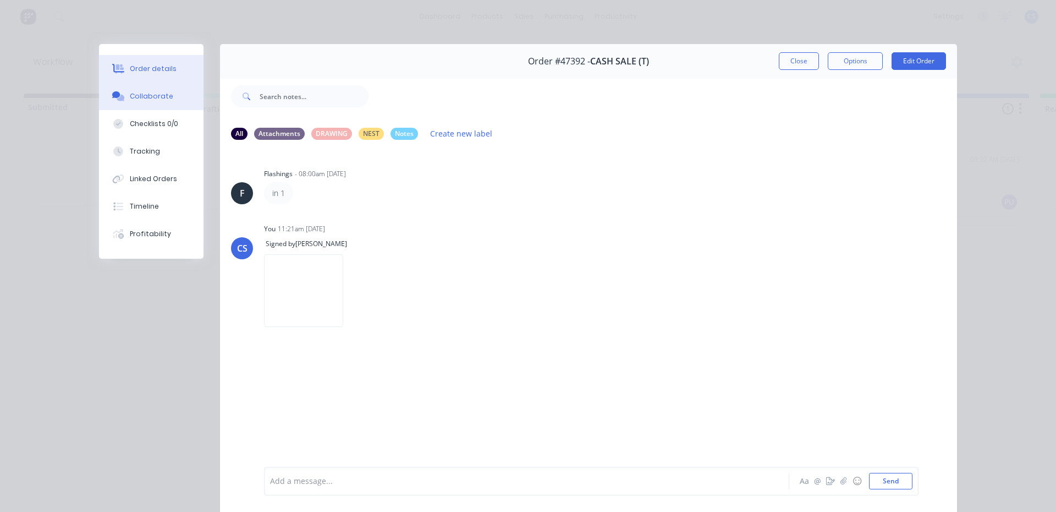
drag, startPoint x: 158, startPoint y: 70, endPoint x: 1000, endPoint y: 137, distance: 845.0
click at [158, 69] on div "Order details" at bounding box center [153, 69] width 47 height 10
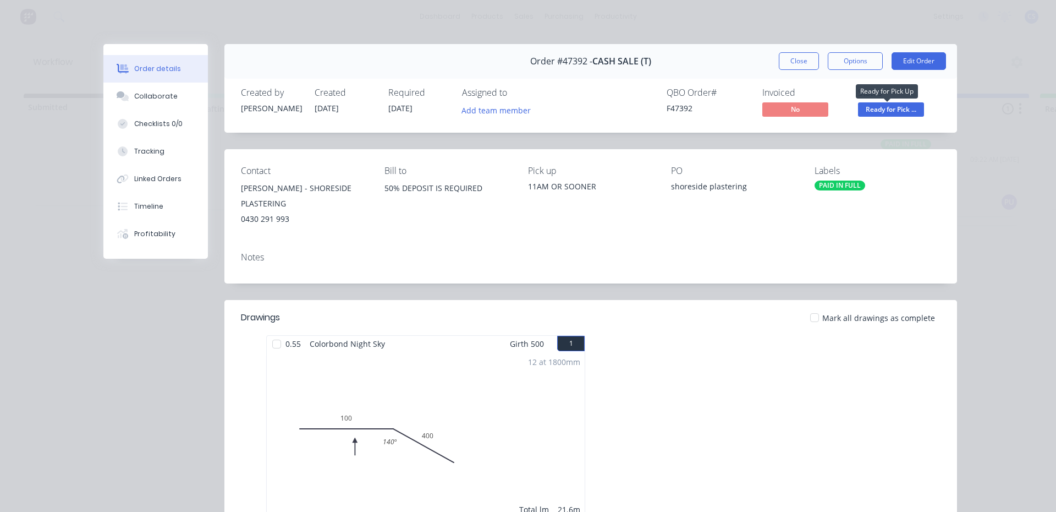
click at [899, 109] on span "Ready for Pick ..." at bounding box center [891, 109] width 66 height 14
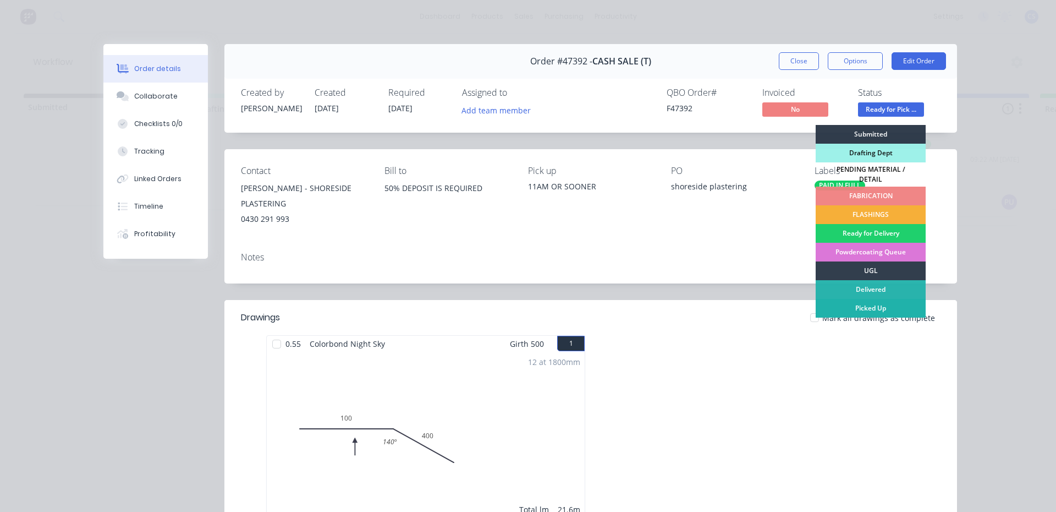
click at [871, 299] on div "Picked Up" at bounding box center [871, 308] width 110 height 19
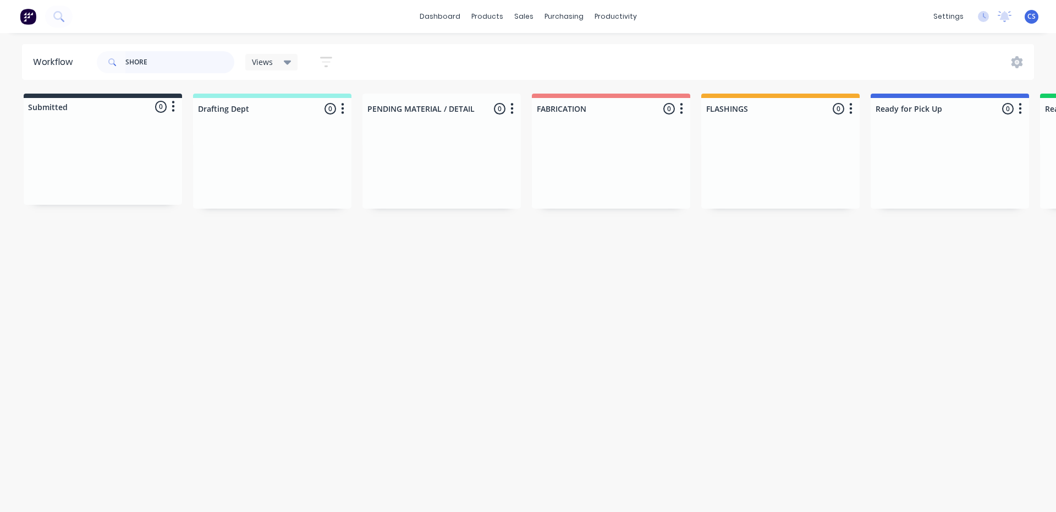
drag, startPoint x: 198, startPoint y: 67, endPoint x: 0, endPoint y: 40, distance: 199.3
click at [0, 40] on div "dashboard products sales purchasing productivity dashboard products Product Cat…" at bounding box center [528, 223] width 1056 height 446
